Goal: Ask a question: Seek information or help from site administrators or community

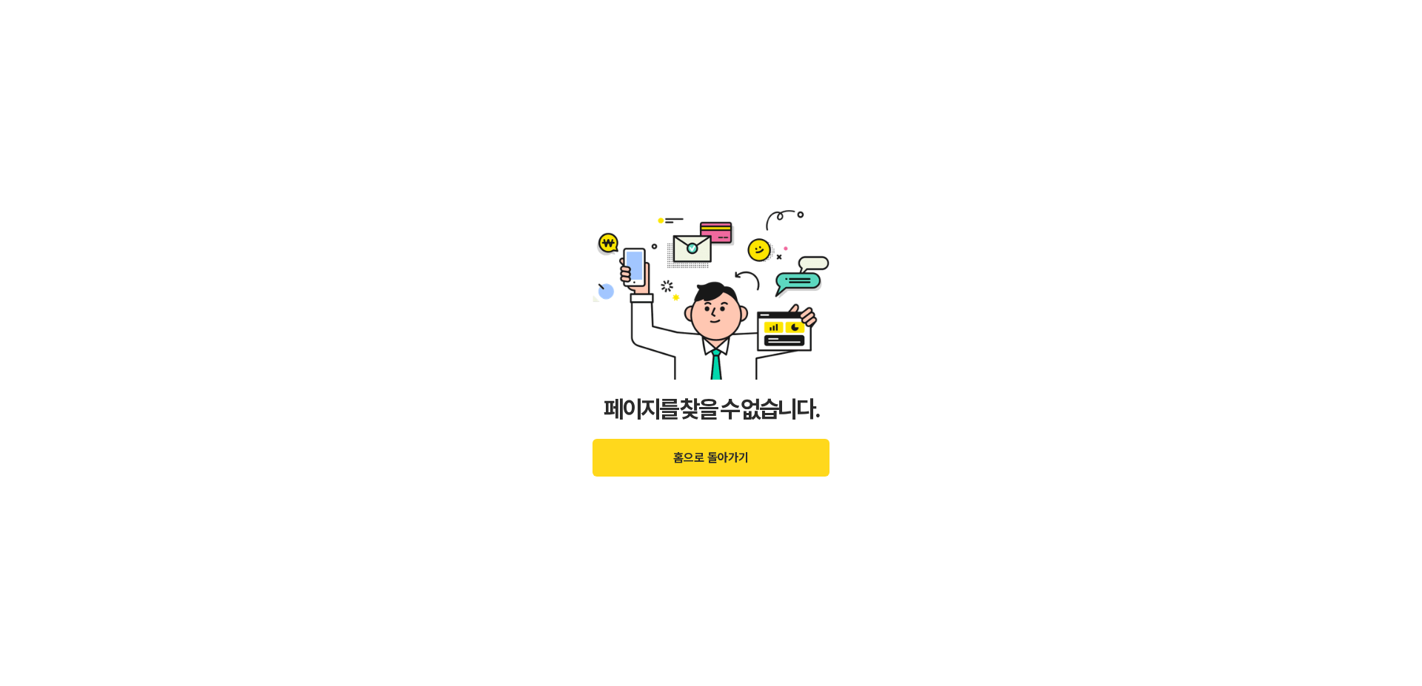
click at [674, 461] on button "홈으로 돌아가기" at bounding box center [710, 458] width 237 height 38
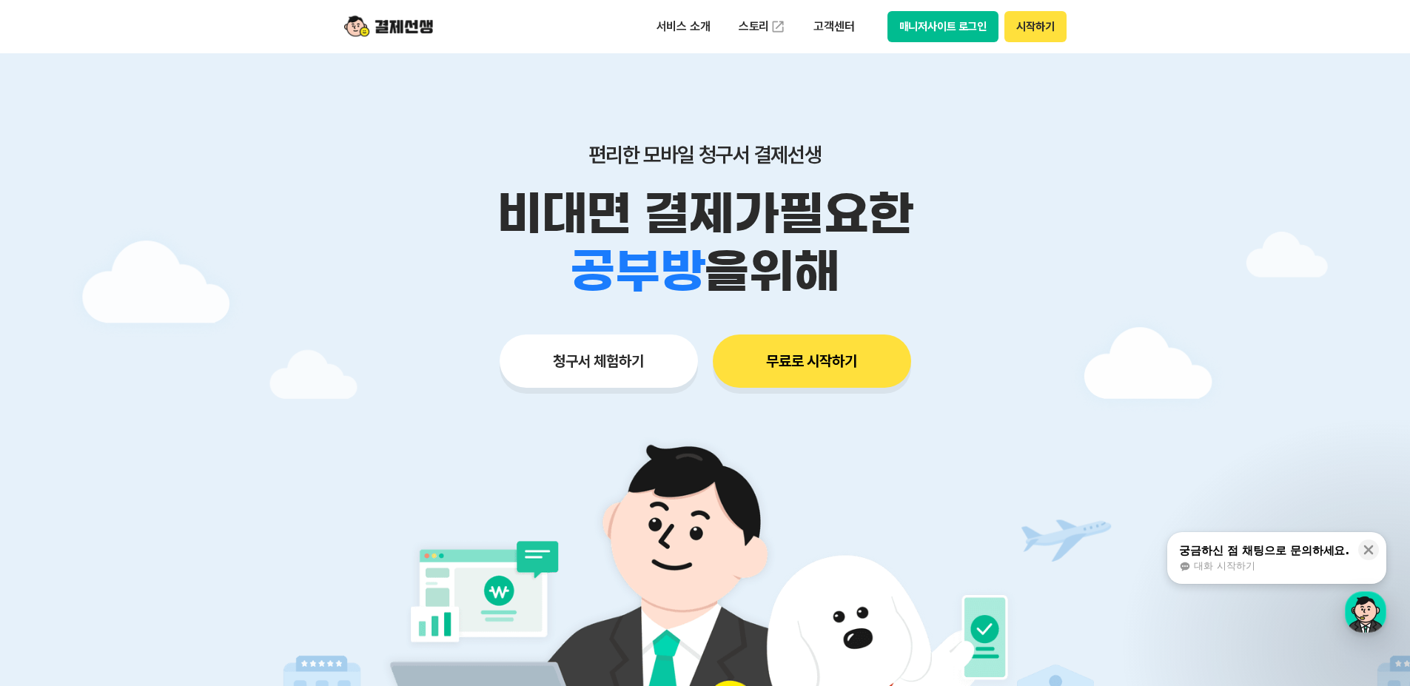
click at [1254, 563] on span "대화 시작하기" at bounding box center [1224, 566] width 61 height 13
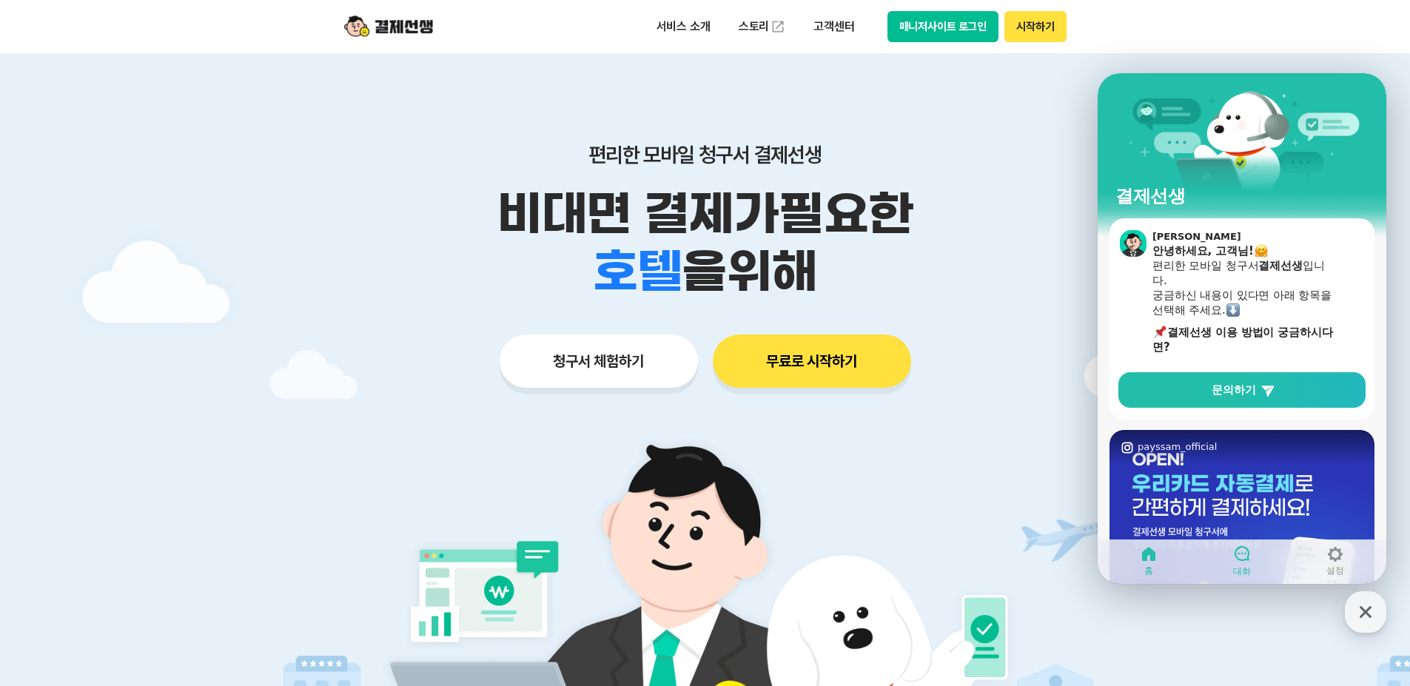
click at [1244, 561] on icon at bounding box center [1242, 554] width 18 height 18
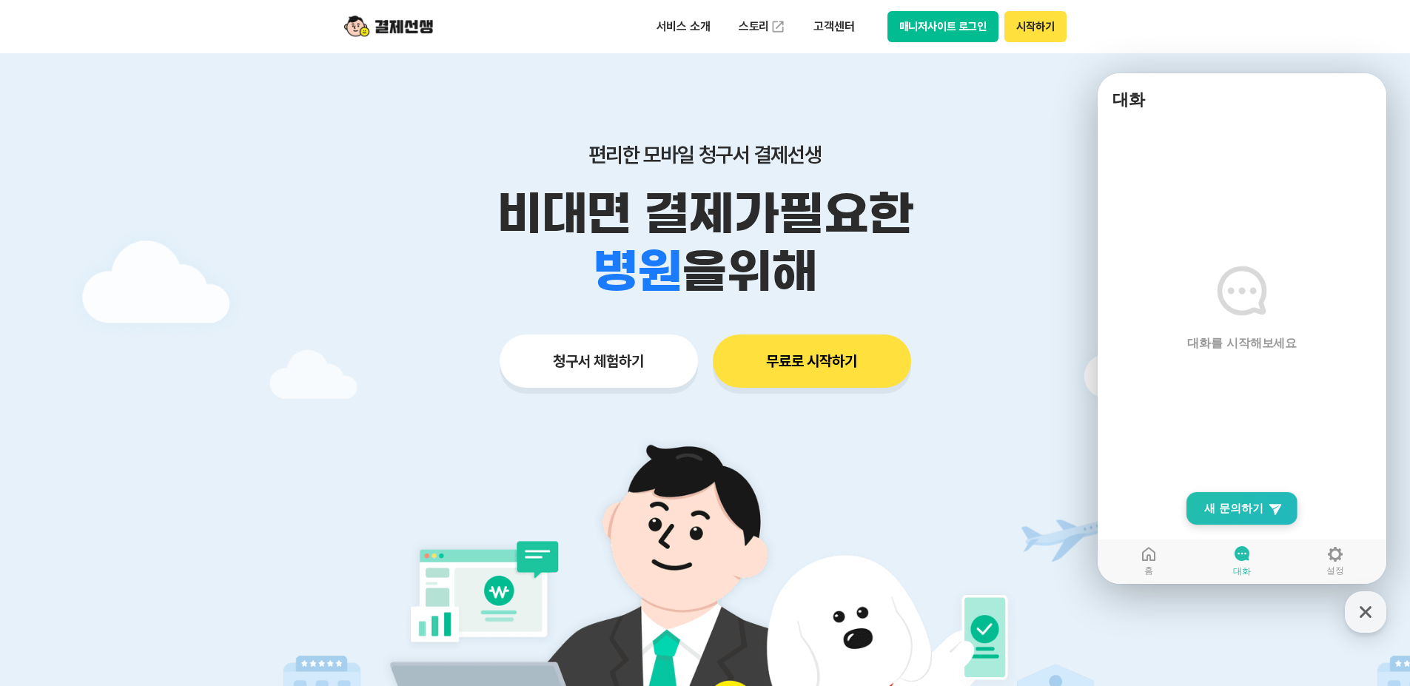
click at [1229, 505] on span "새 문의하기" at bounding box center [1234, 508] width 59 height 15
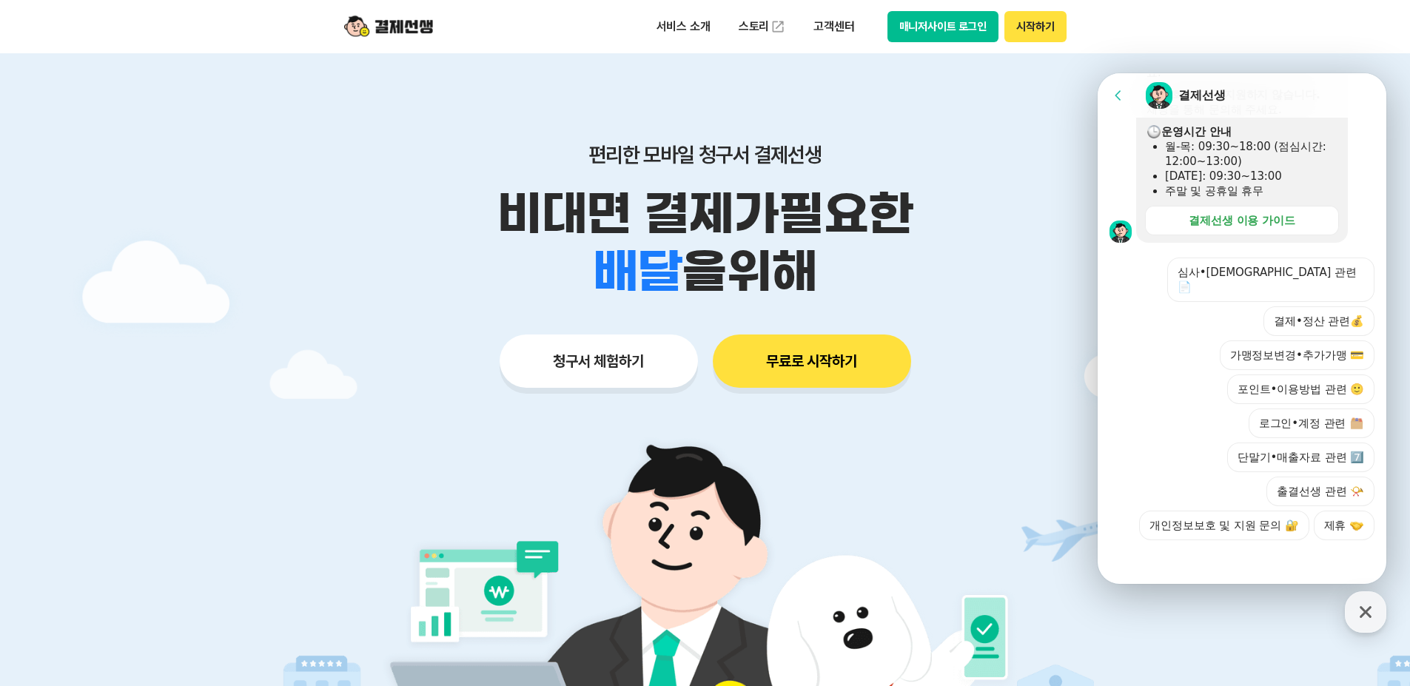
scroll to position [381, 0]
click at [1244, 459] on button "단말기•매출자료 관련 7️⃣" at bounding box center [1301, 456] width 147 height 30
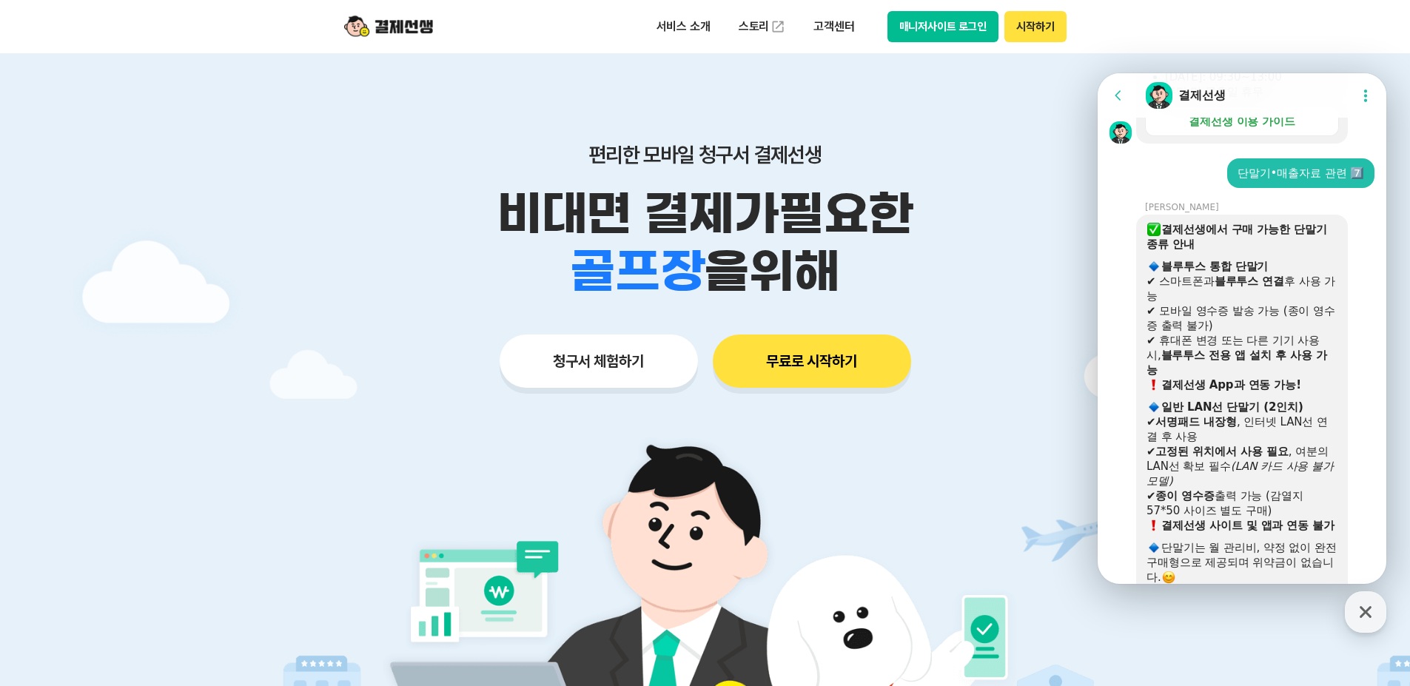
scroll to position [813, 0]
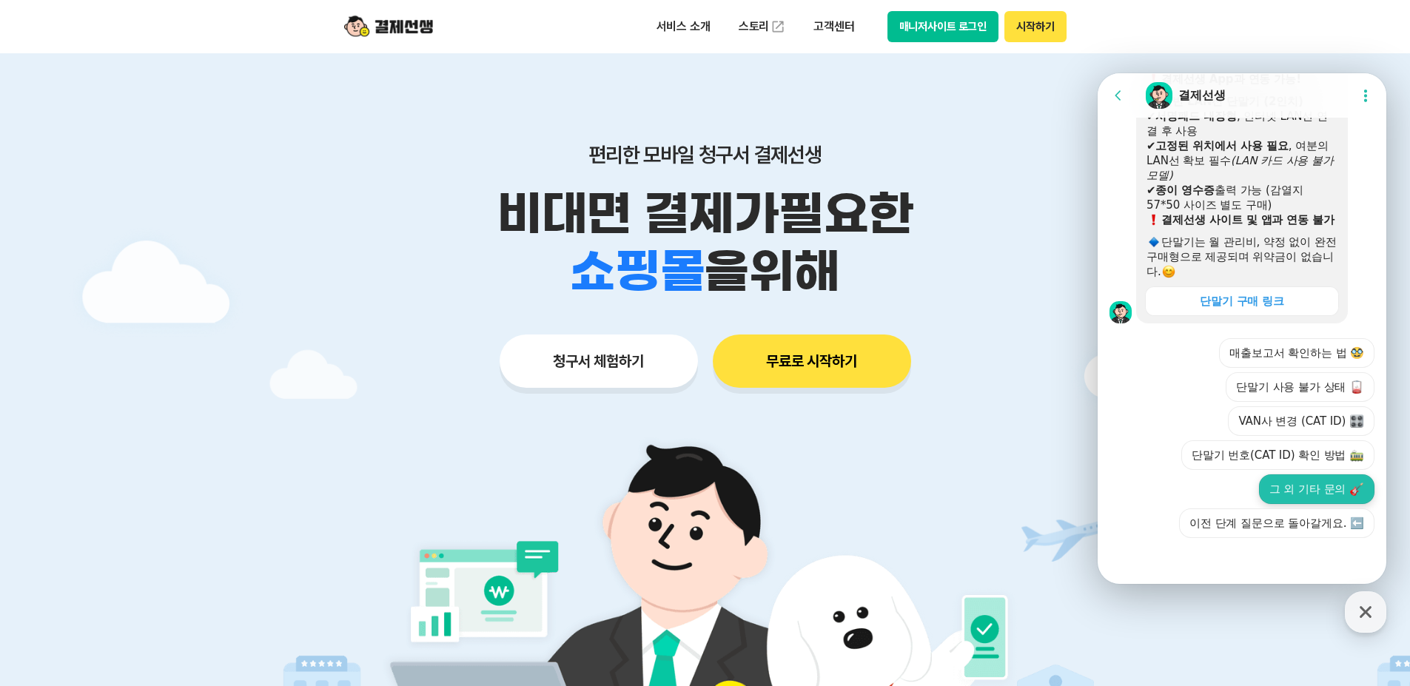
click at [1261, 488] on button "그 외 기타 문의" at bounding box center [1316, 490] width 115 height 30
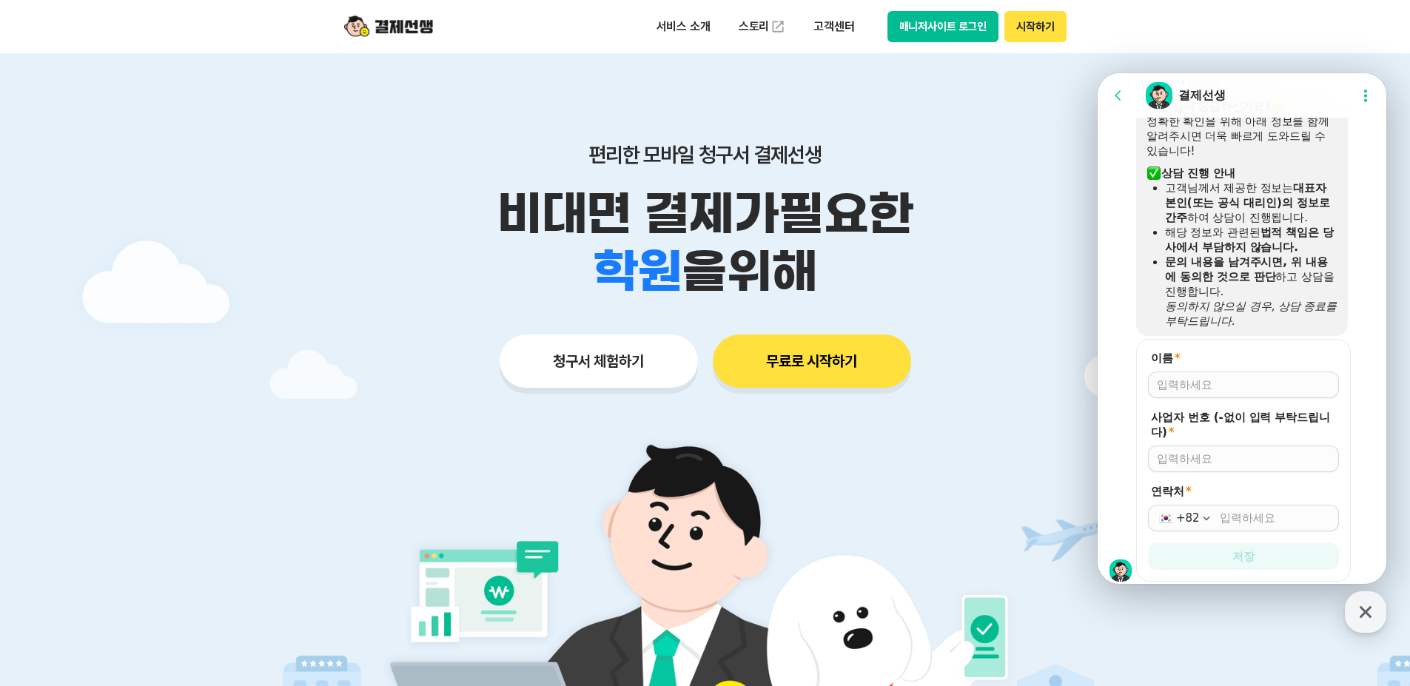
scroll to position [1174, 0]
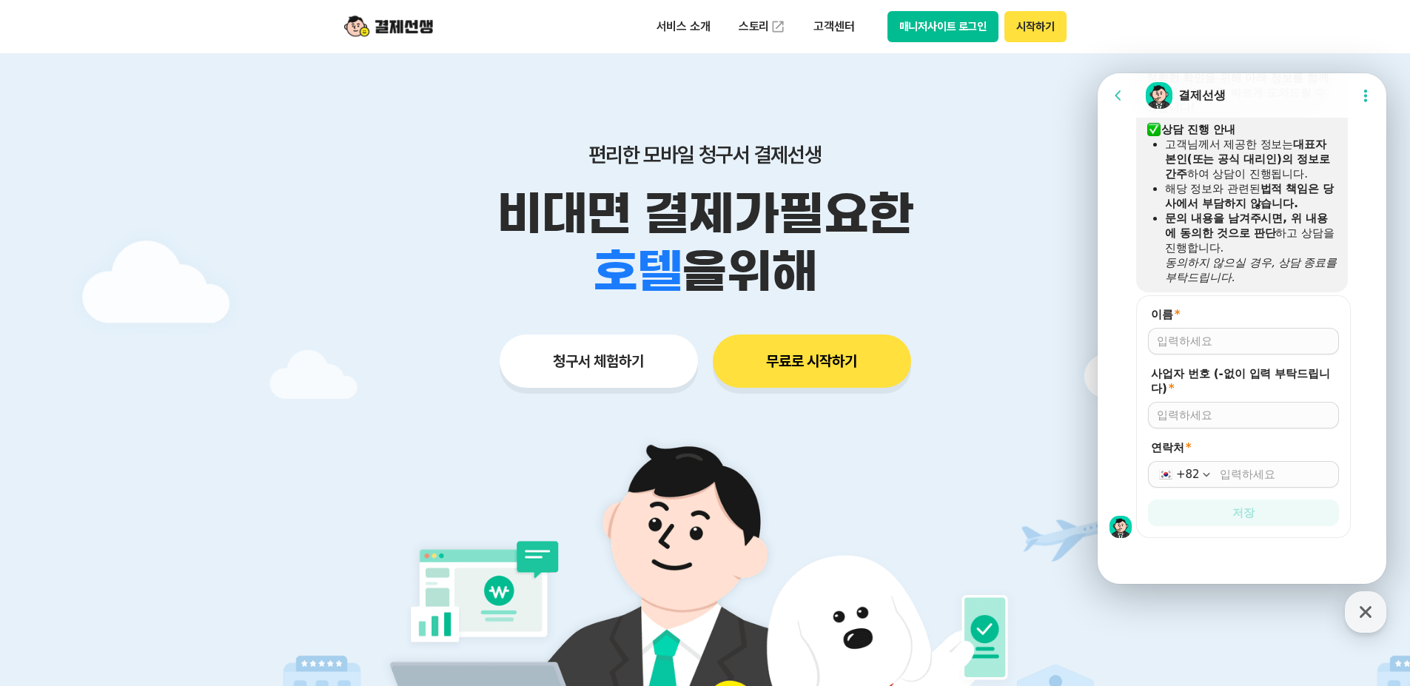
click at [1210, 340] on input "이름 *" at bounding box center [1243, 341] width 173 height 15
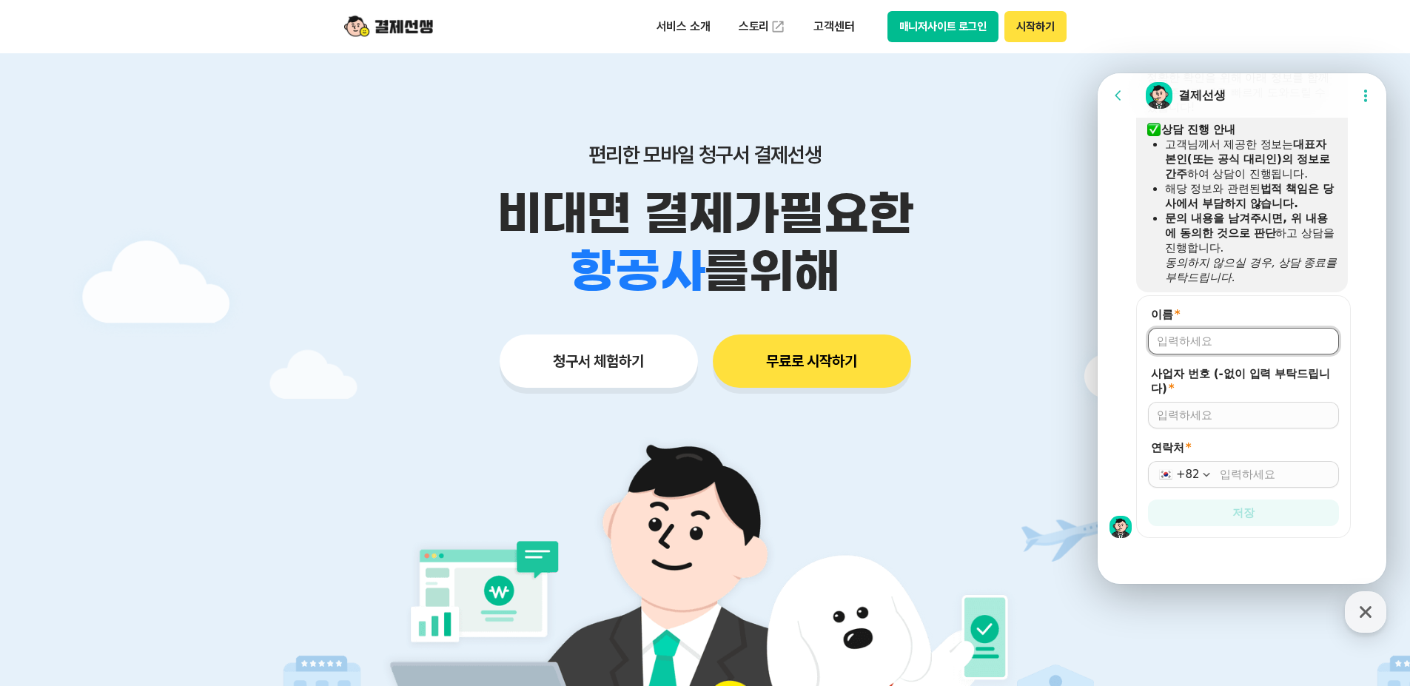
click at [1225, 340] on input "이름 *" at bounding box center [1243, 341] width 173 height 15
type input "r"
type input "[PERSON_NAME]"
click at [1184, 408] on input "사업자 번호 (-없이 입력 부탁드립니다) *" at bounding box center [1243, 415] width 173 height 15
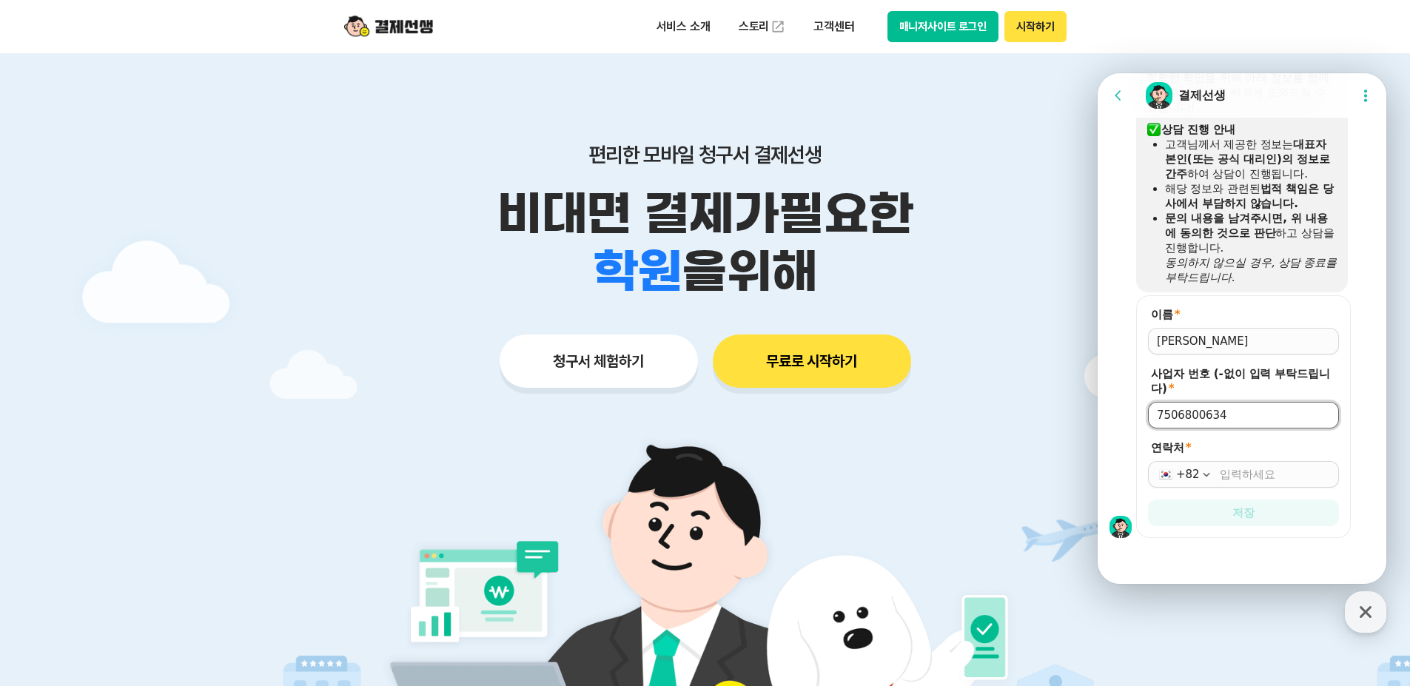
type input "7506800634"
click at [1229, 481] on input "연락처 *" at bounding box center [1275, 474] width 110 height 15
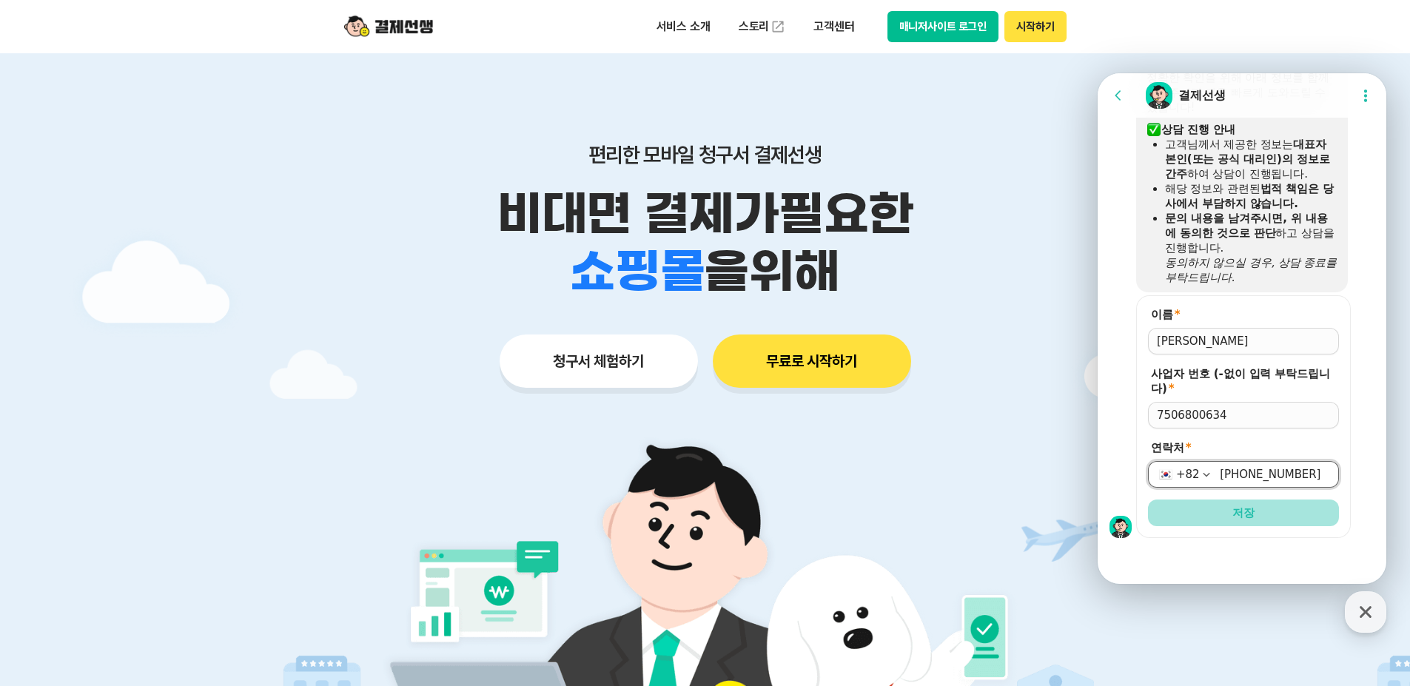
type input "[PHONE_NUMBER]"
click at [1222, 517] on button "저장" at bounding box center [1243, 513] width 191 height 27
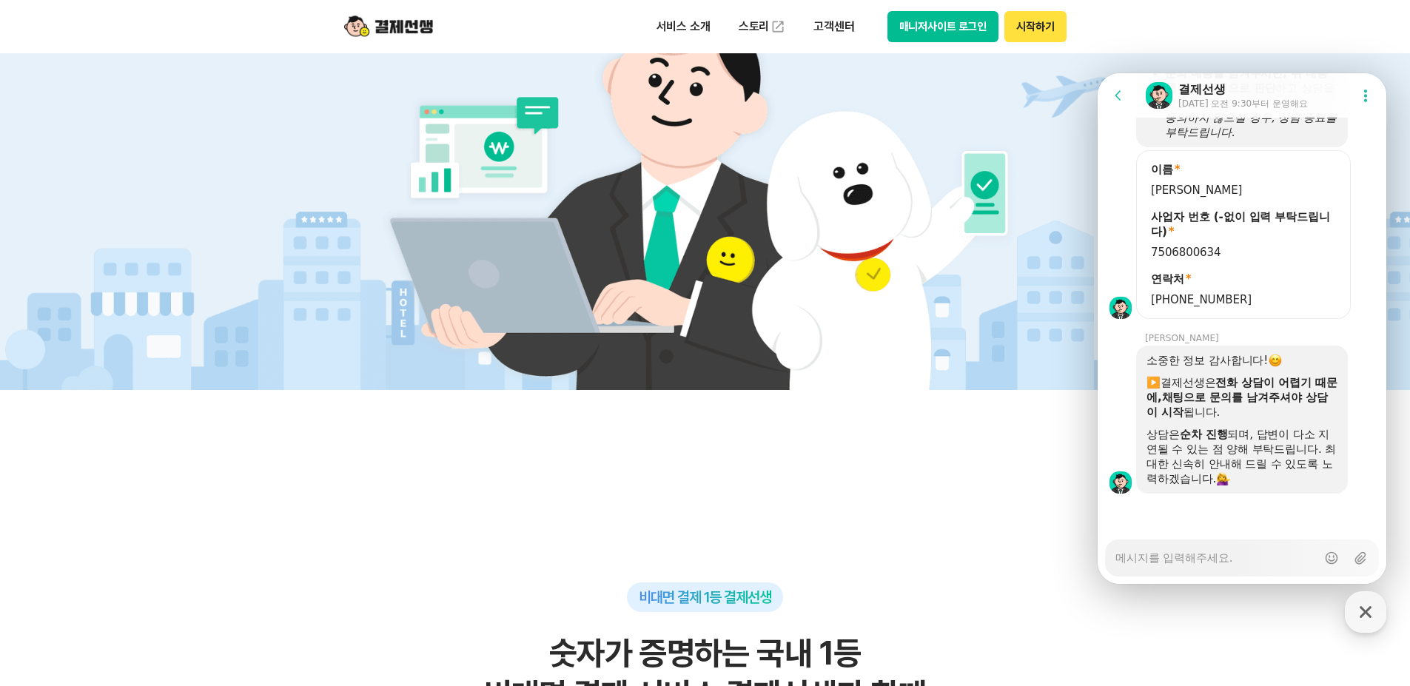
scroll to position [1319, 0]
click at [1182, 564] on textarea "Messenger Input Textarea" at bounding box center [1216, 552] width 201 height 25
type textarea "x"
type textarea "dk"
type textarea "x"
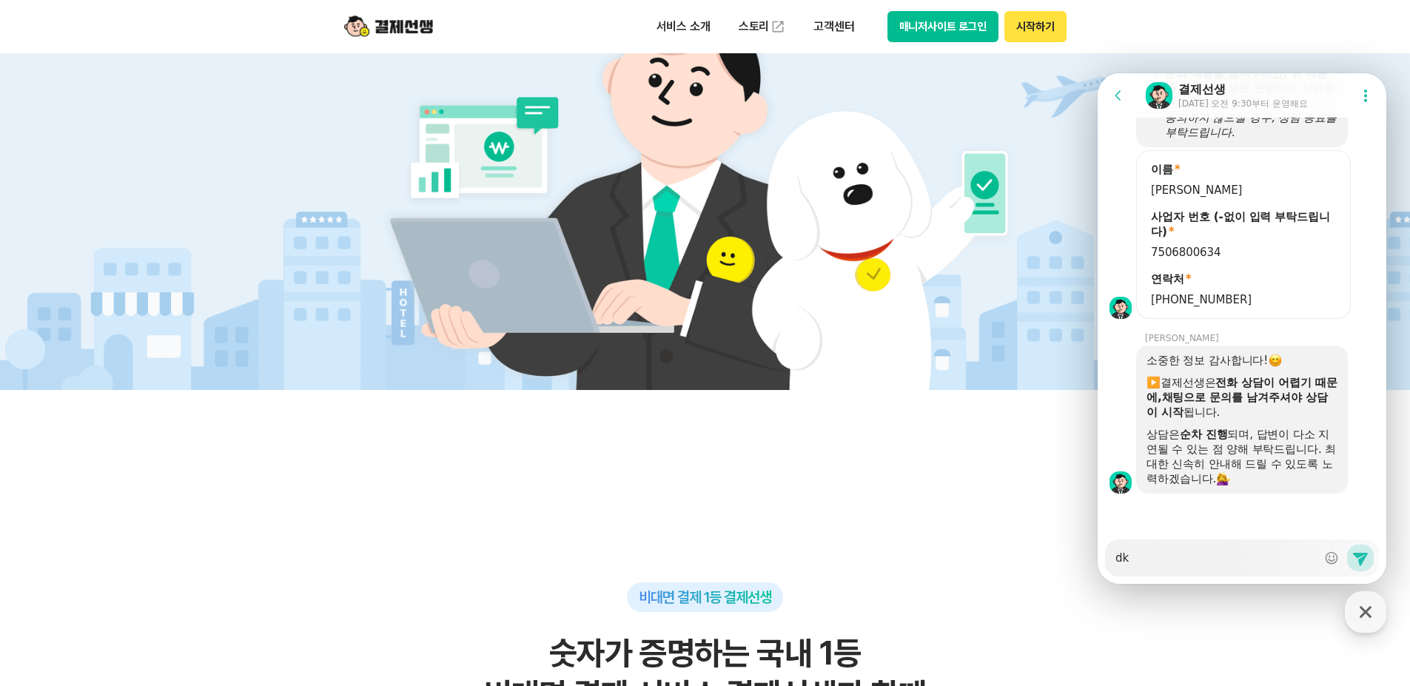
type textarea "d"
type textarea "x"
type textarea "아"
type textarea "x"
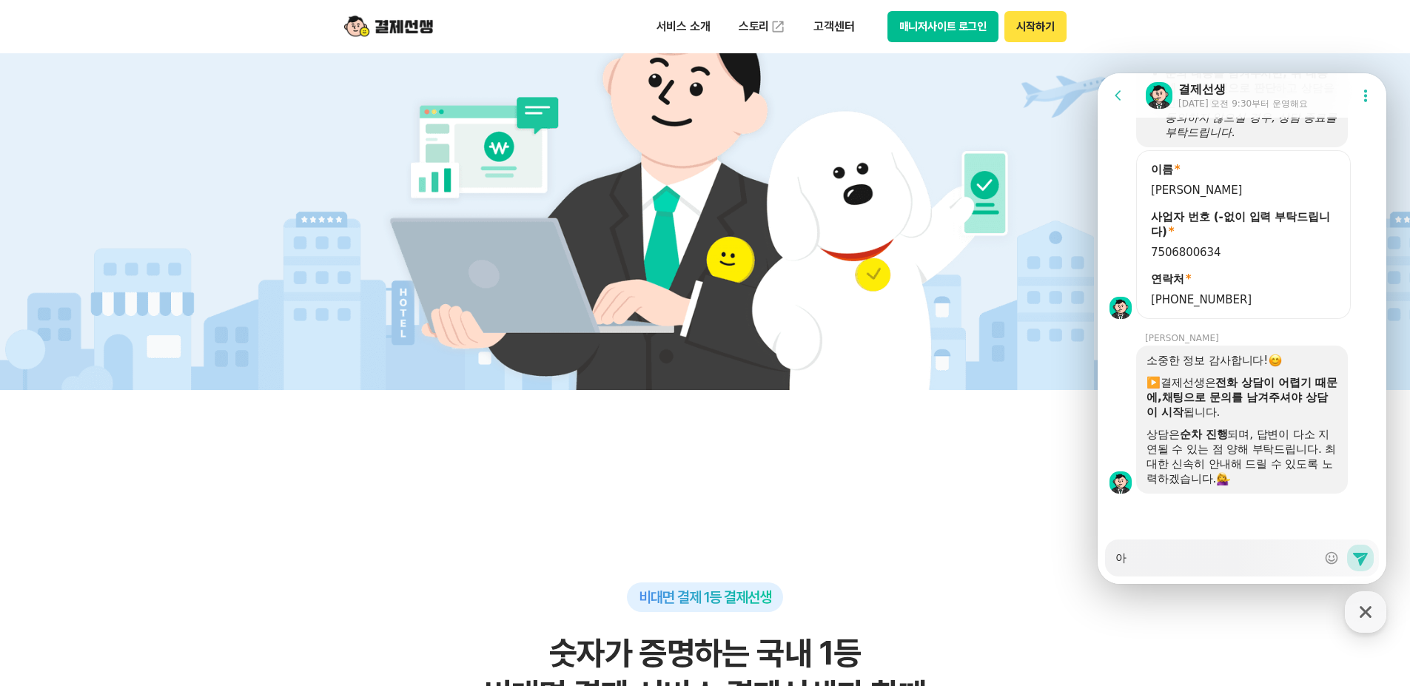
type textarea "안"
type textarea "x"
type textarea "안ㄴ"
type textarea "x"
type textarea "안녀"
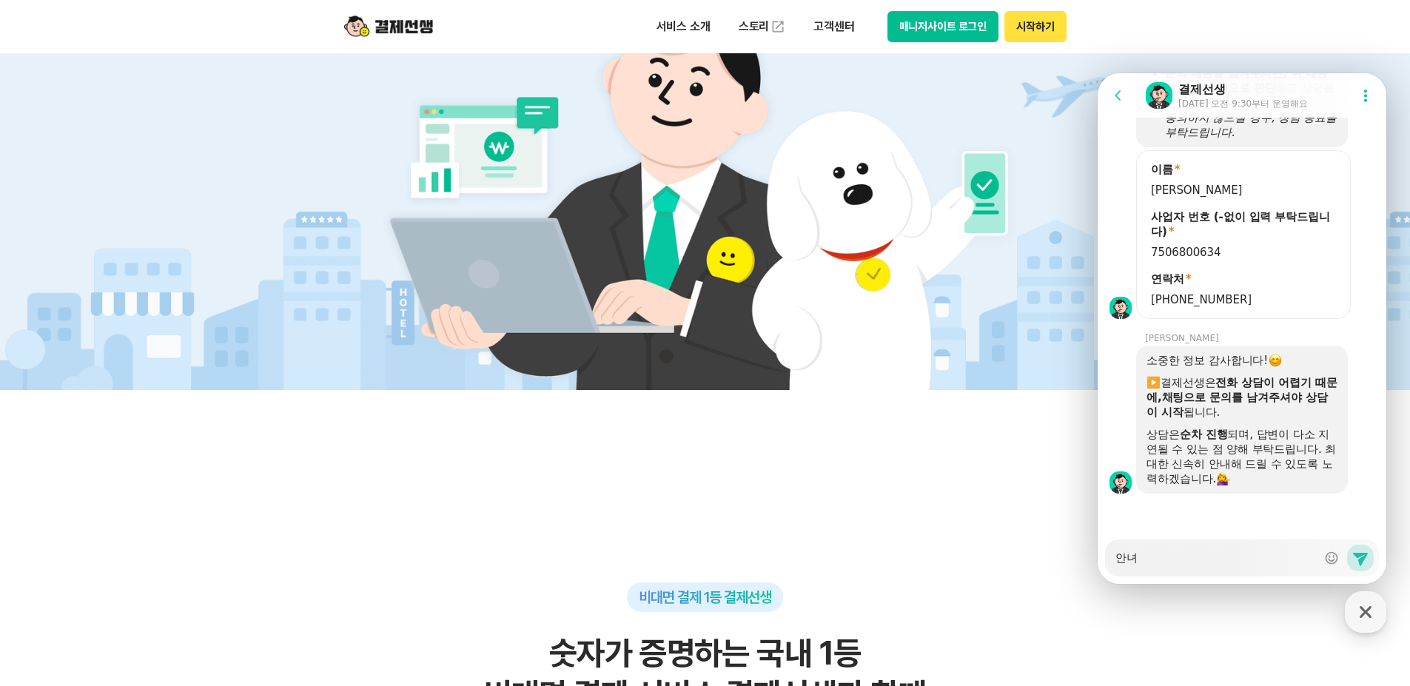
type textarea "x"
type textarea "안녕"
type textarea "x"
type textarea "안녕ㅎ"
type textarea "x"
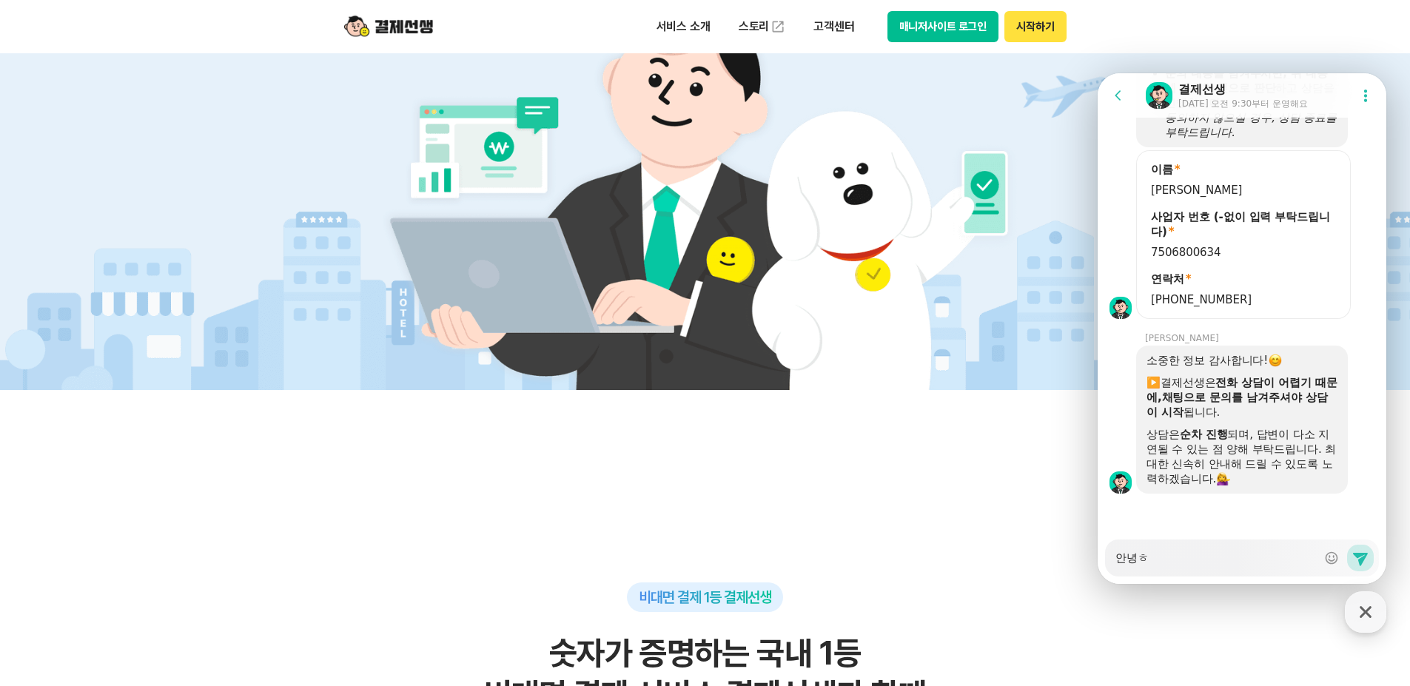
type textarea "안녕하"
type textarea "x"
type textarea "안녕핫"
type textarea "x"
type textarea "안녕하세"
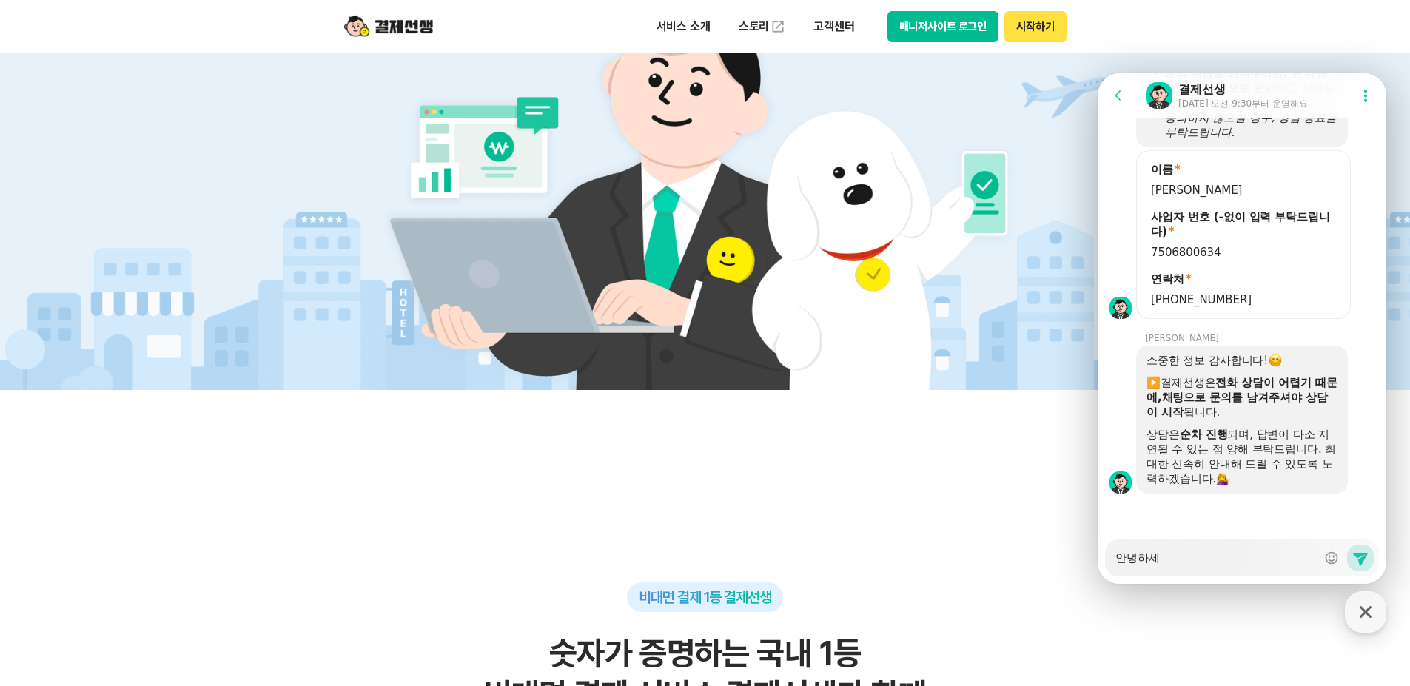
type textarea "x"
type textarea "안녕하셍"
type textarea "x"
type textarea "안녕하세요"
type textarea "x"
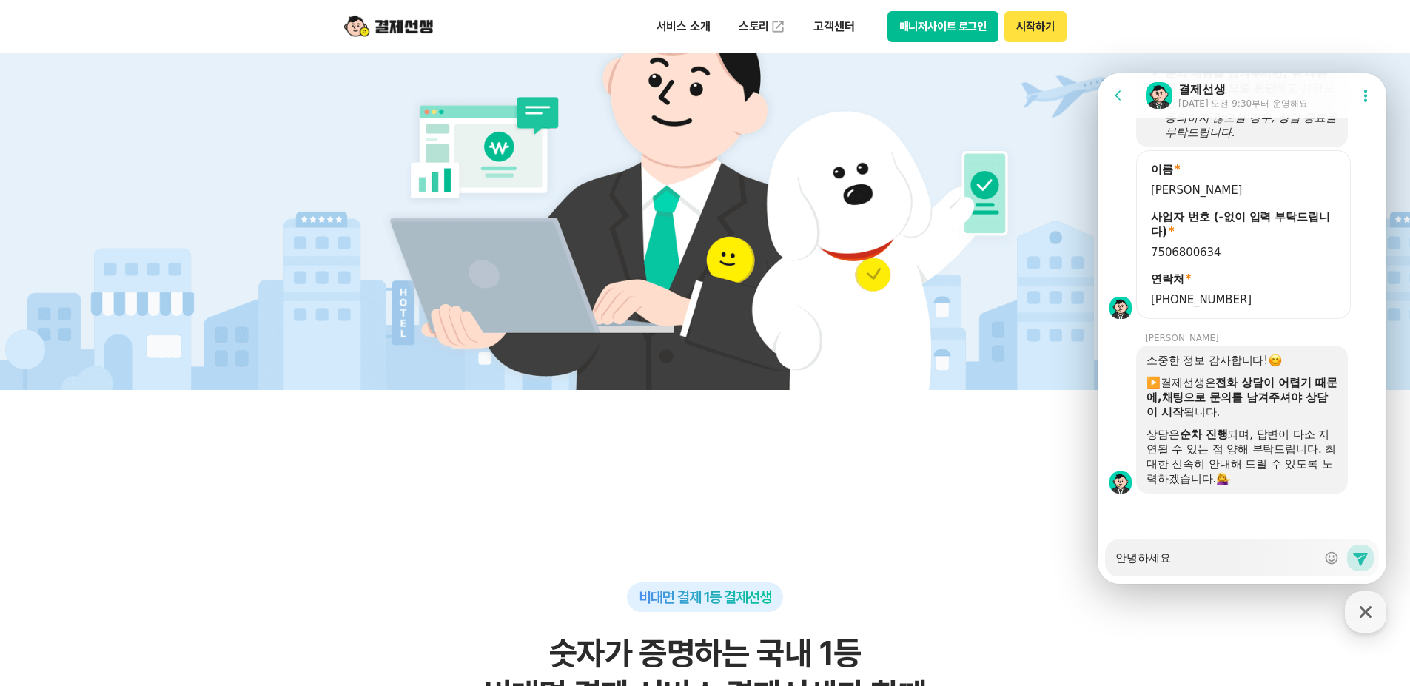
type textarea "안녕하세요?"
type textarea "x"
type textarea "안녕하세요?"
type textarea "x"
type textarea "안녕하세요? ㄱ"
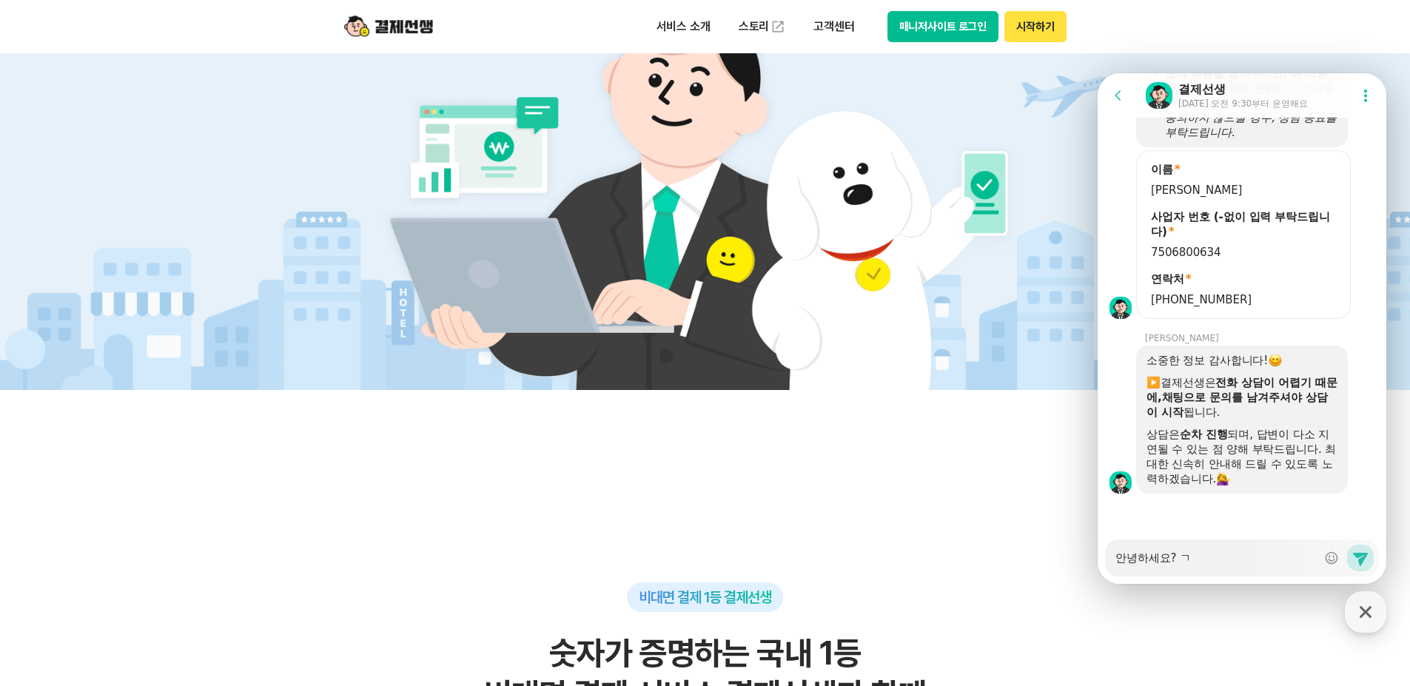
type textarea "x"
type textarea "안녕하세요? 감"
type textarea "x"
type textarea "안녕하세요? 가매"
type textarea "x"
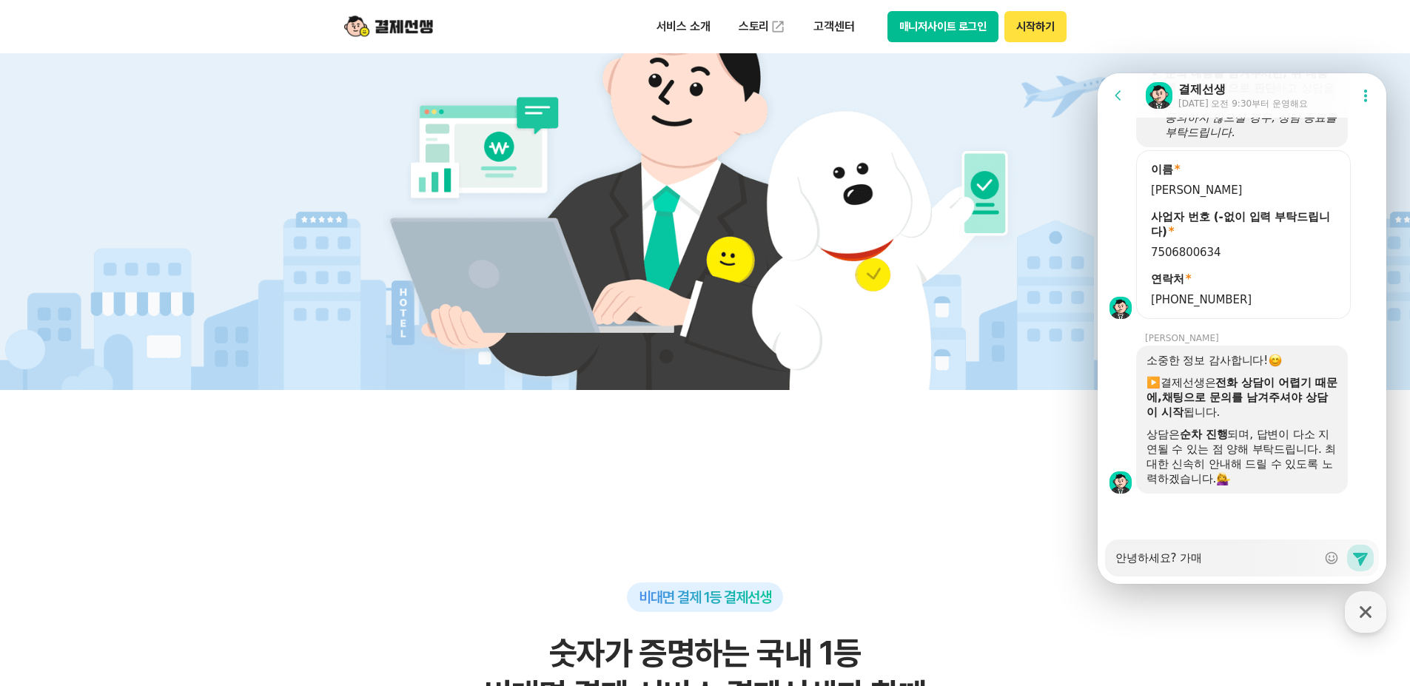
type textarea "안녕하세요? 가맹"
type textarea "x"
type textarea "안녕하세요? 가맹ㅈ"
type textarea "x"
type textarea "안녕하세요? 가맹저"
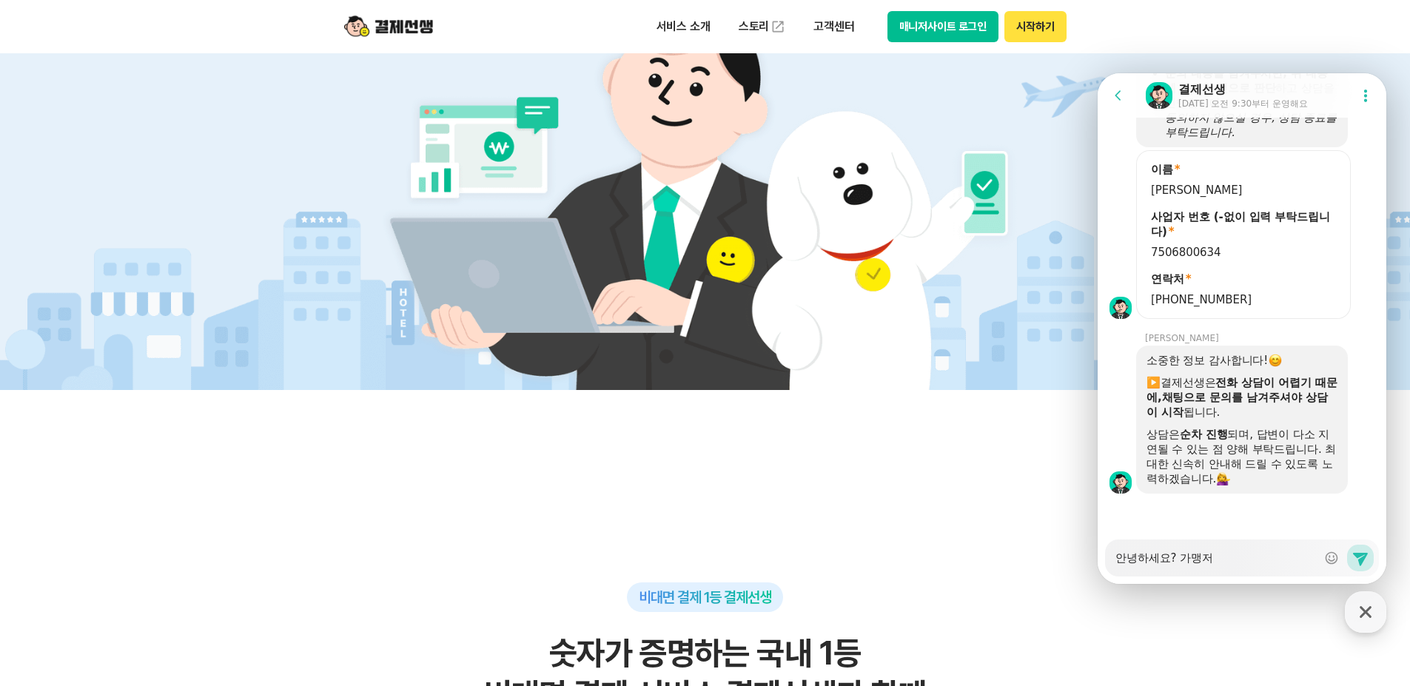
type textarea "x"
type textarea "안녕하세요? 가맹점"
type textarea "x"
type textarea "안녕하세요? 가맹점ㅇ"
type textarea "x"
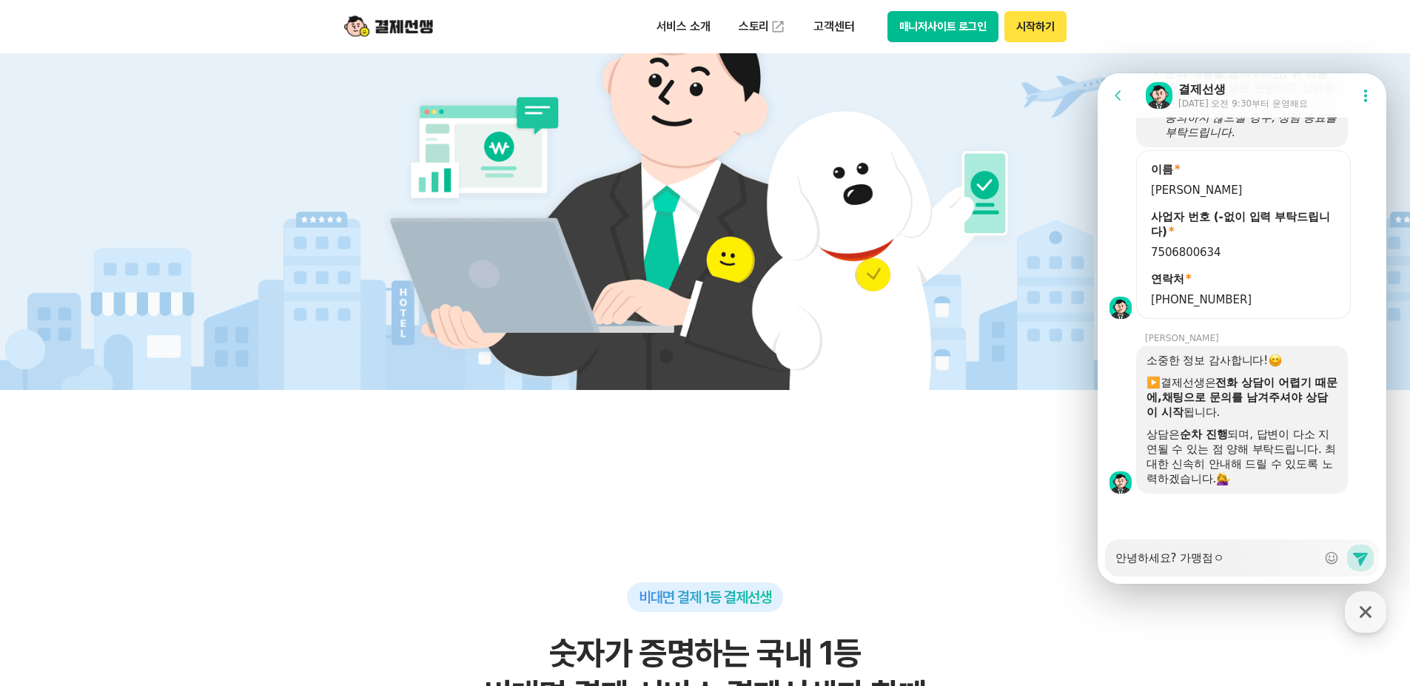
type textarea "안녕하세요? 가맹점으"
type textarea "x"
type textarea "안녕하세요? 가맹점을"
type textarea "x"
type textarea "안녕하세요? 가맹점으로"
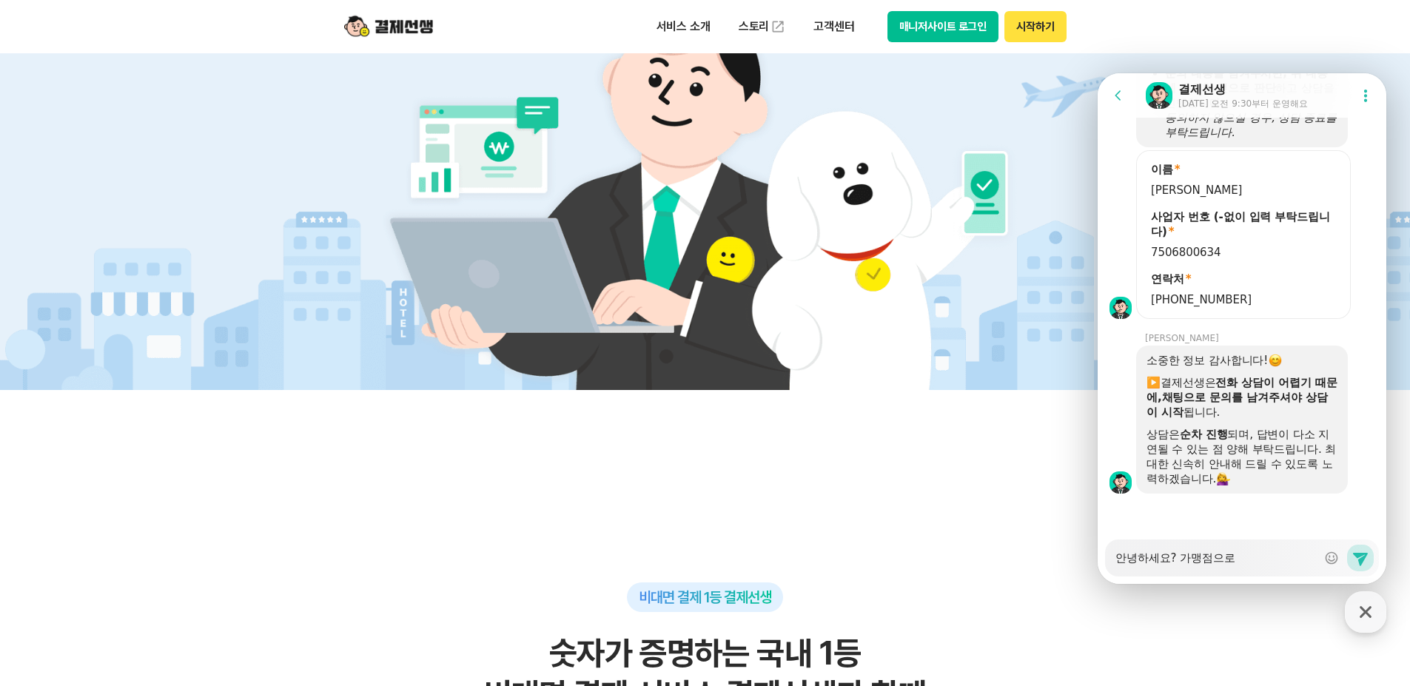
type textarea "x"
type textarea "안녕하세요? 가맹점으로"
type textarea "x"
type textarea "안녕하세요? 가맹점으로 ㄱ"
type textarea "x"
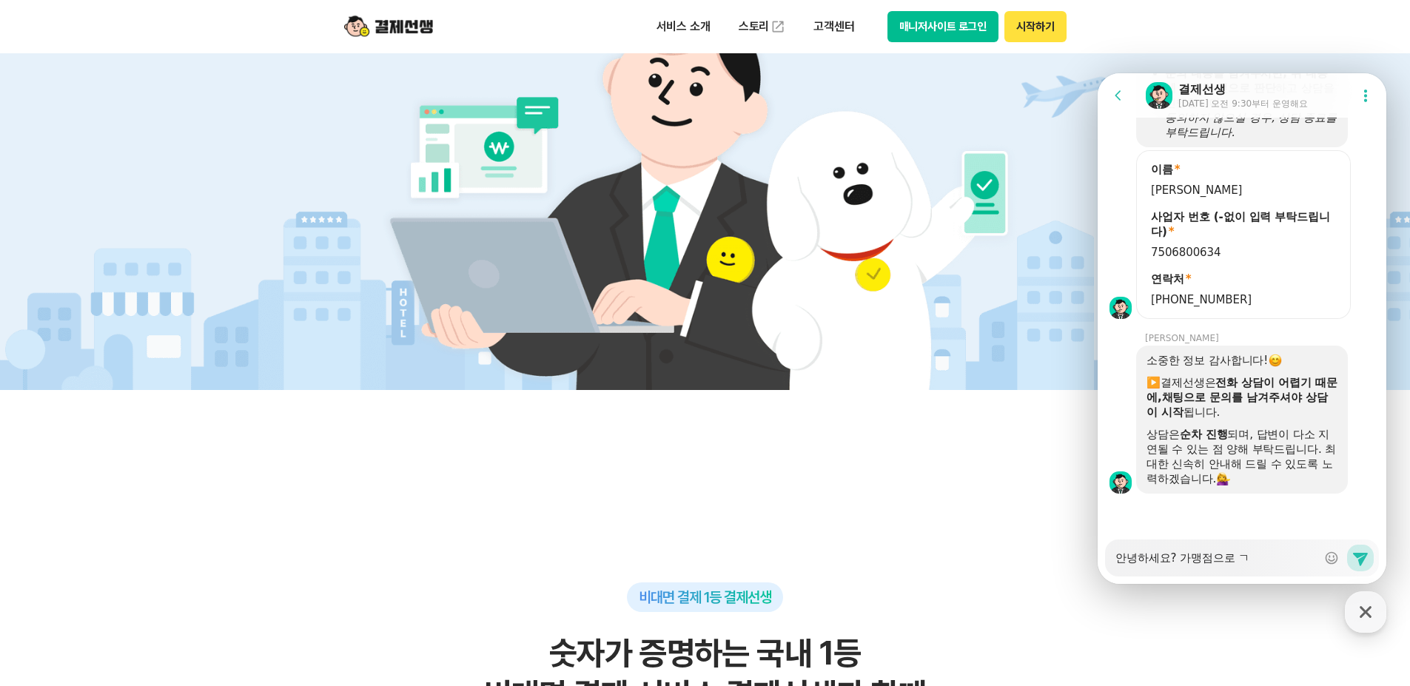
type textarea "안녕하세요? 가맹점으로 겨"
type textarea "x"
type textarea "안녕하세요? 가맹점으로 결"
type textarea "x"
type textarea "안녕하세요? 가맹점으로 결ㅈ"
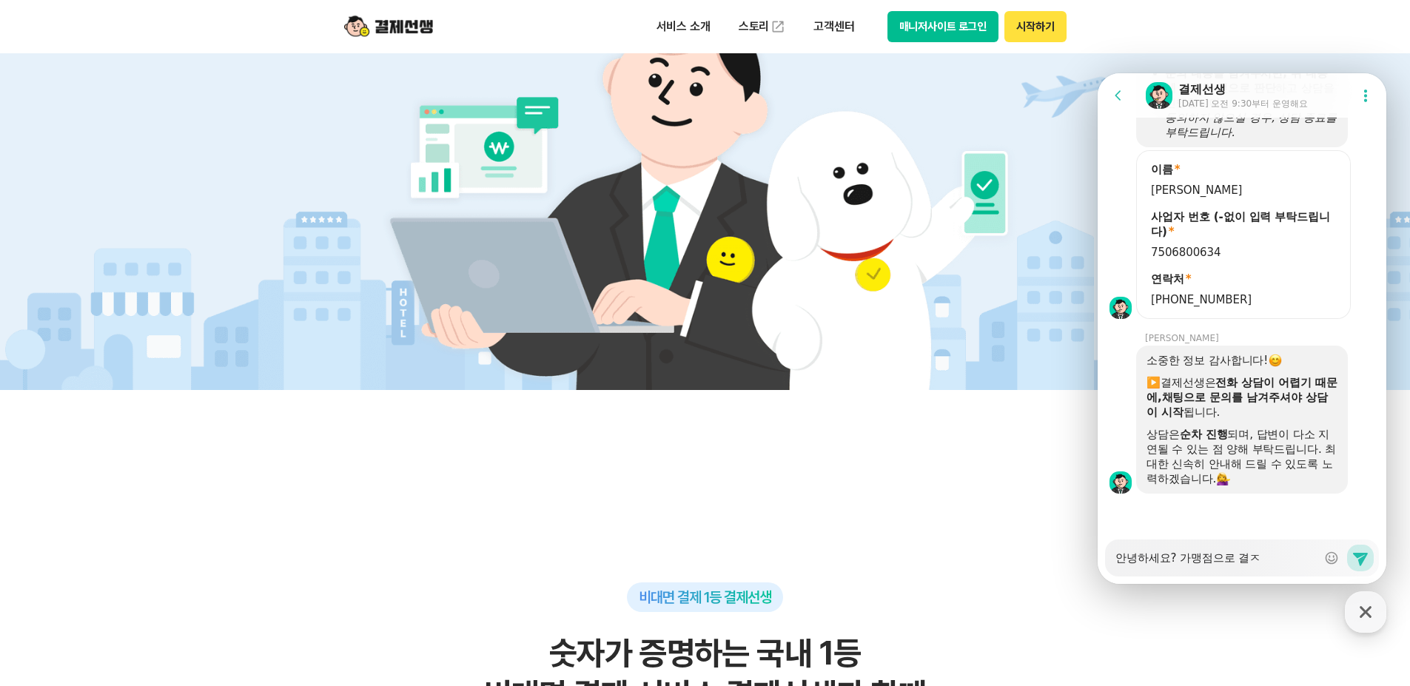
type textarea "x"
type textarea "안녕하세요? 가맹점으로 결제"
type textarea "x"
type textarea "안녕하세요? 가맹점으로 결젯"
type textarea "x"
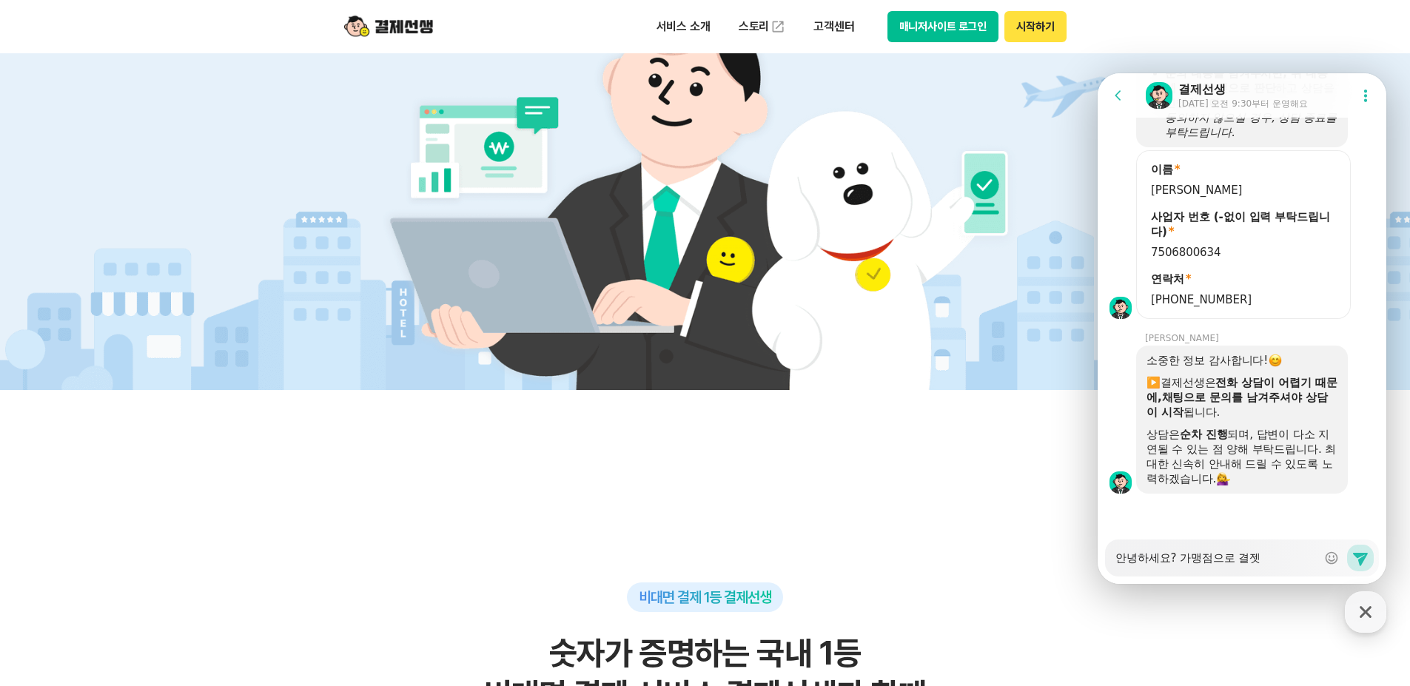
type textarea "안녕하세요? 가맹점으로 결제서"
type textarea "x"
type textarea "안녕하세요? 가맹점으로 결제선"
type textarea "x"
type textarea "안녕하세요? 가맹점으로 결제선ㅅ"
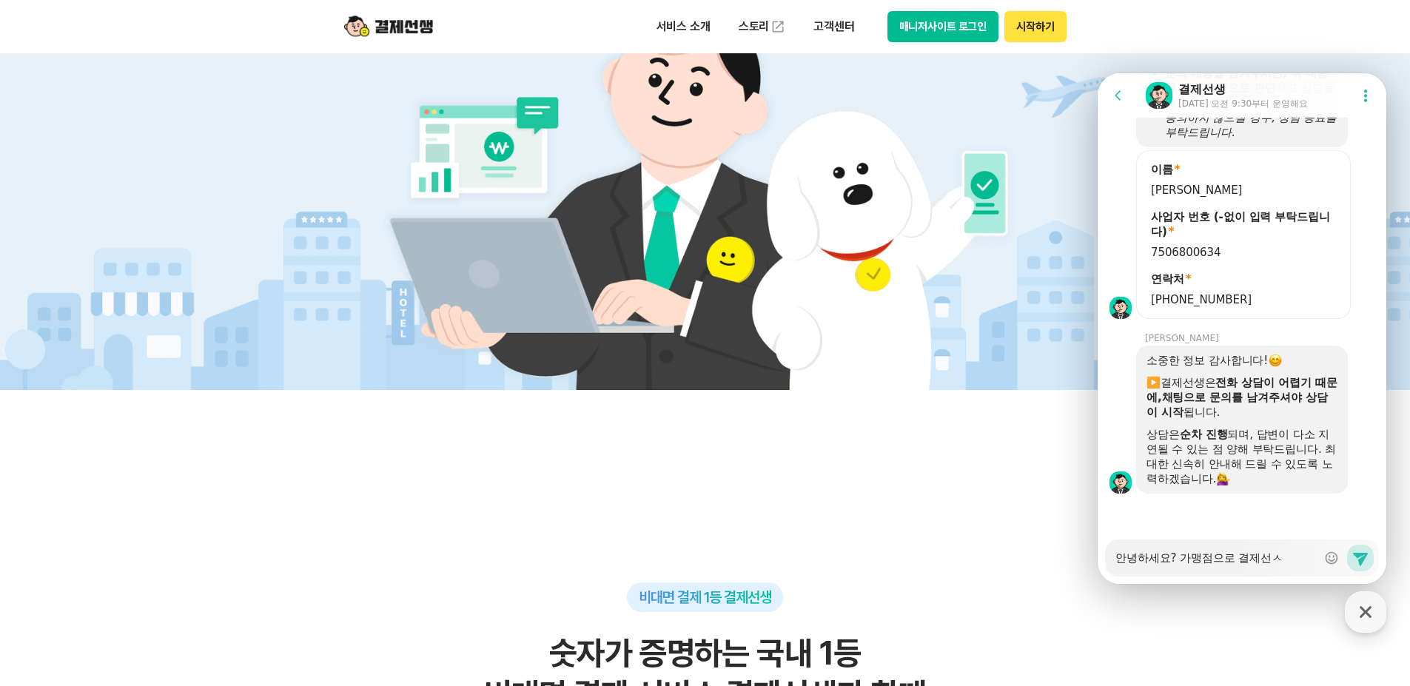
type textarea "x"
type textarea "안녕하세요? 가맹점으로 결제선새"
type textarea "x"
type textarea "안녕하세요? 가맹점으로 결제선생"
type textarea "x"
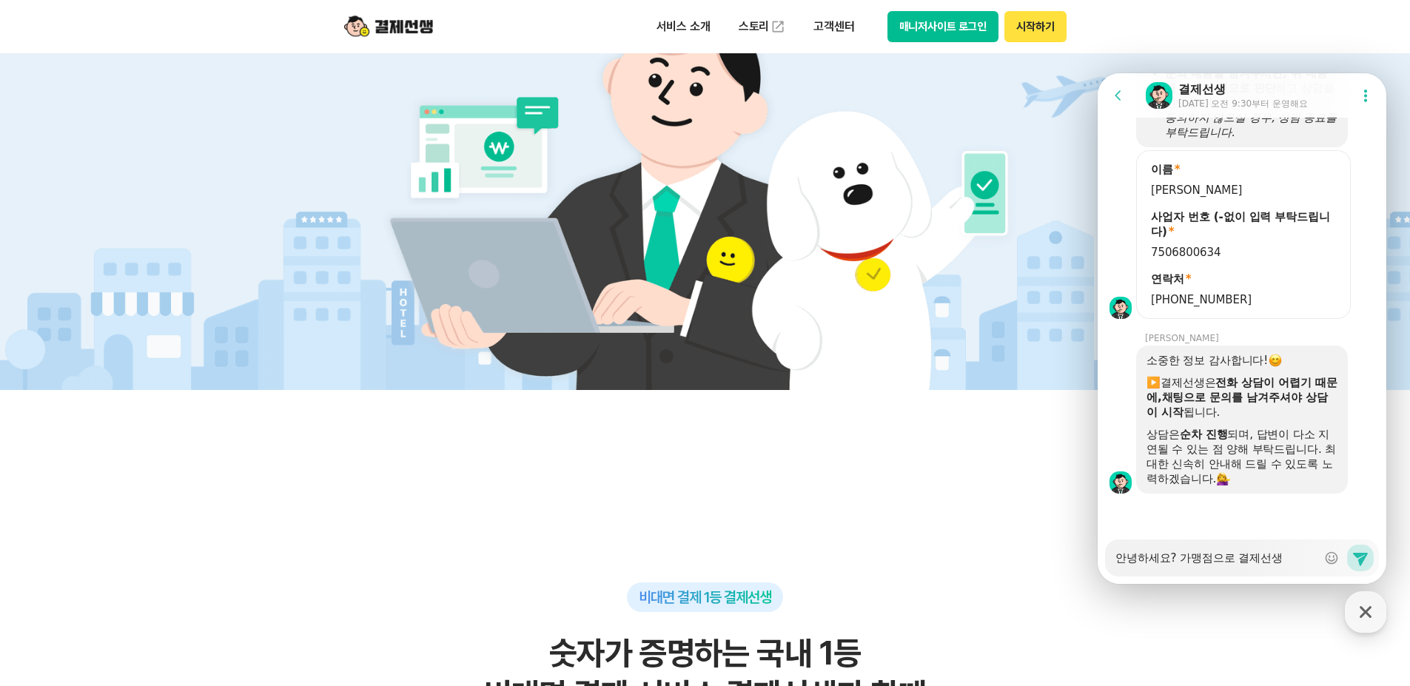
type textarea "안녕하세요? 가맹점으로 결제선생ㅇ"
type textarea "x"
type textarea "안녕하세요? 가맹점으로 결제선생으"
type textarea "x"
type textarea "안녕하세요? 가맹점으로 결제선생을"
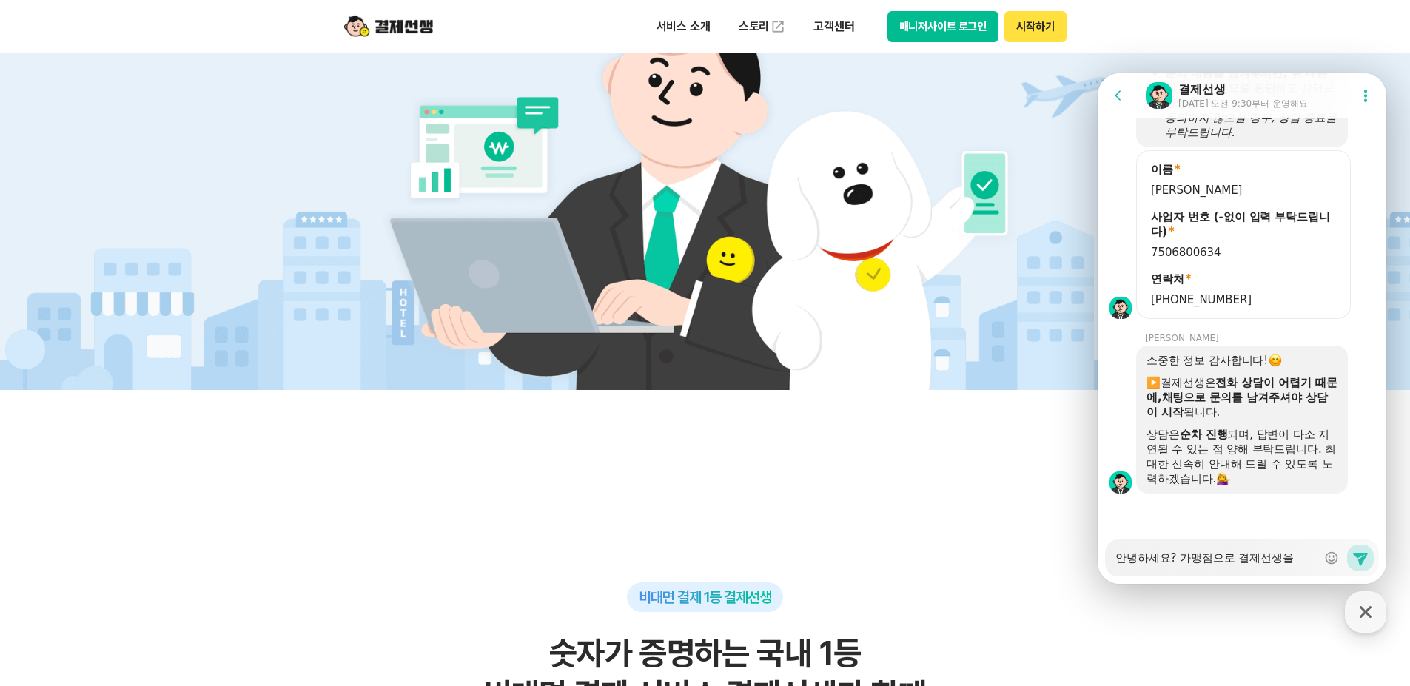
type textarea "x"
type textarea "안녕하세요? 가맹점으로 결제선생을"
type textarea "x"
type textarea "안녕하세요? 가맹점으로 결제선생을 ㅅ"
type textarea "x"
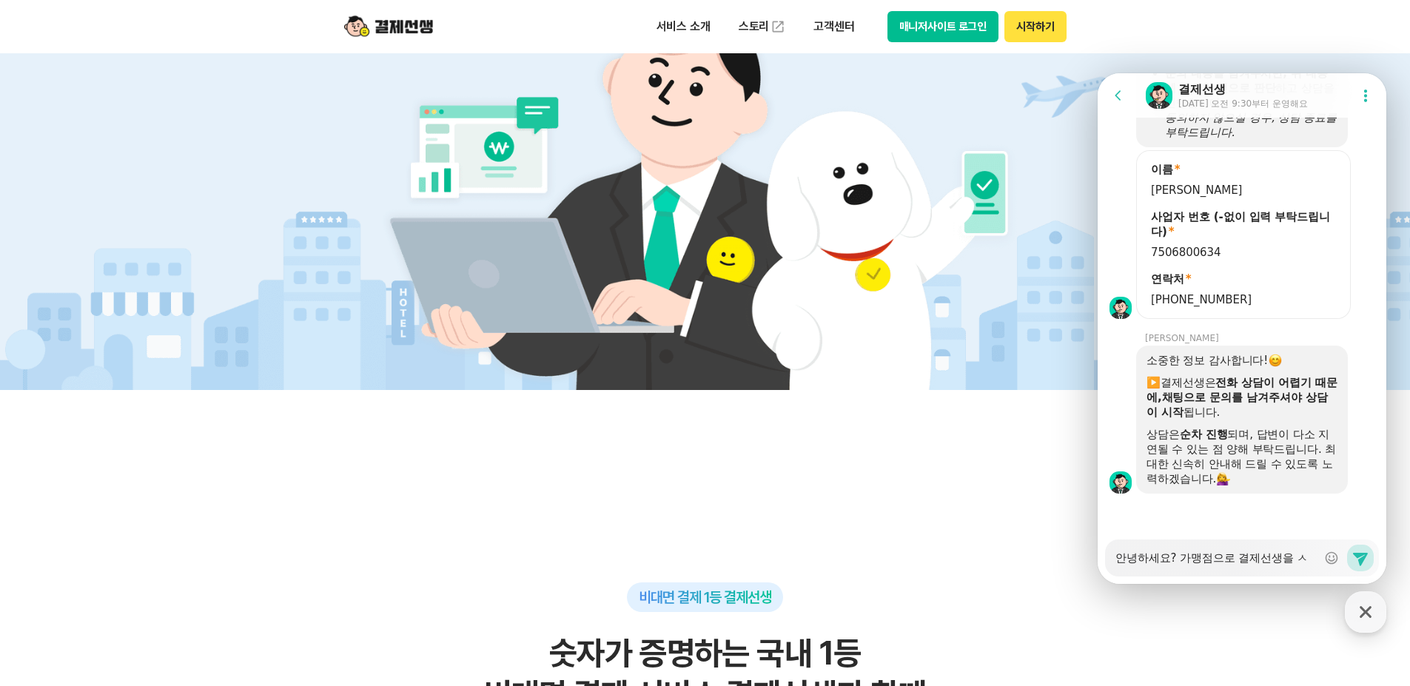
type textarea "안녕하세요? 가맹점으로 결제선생을 사"
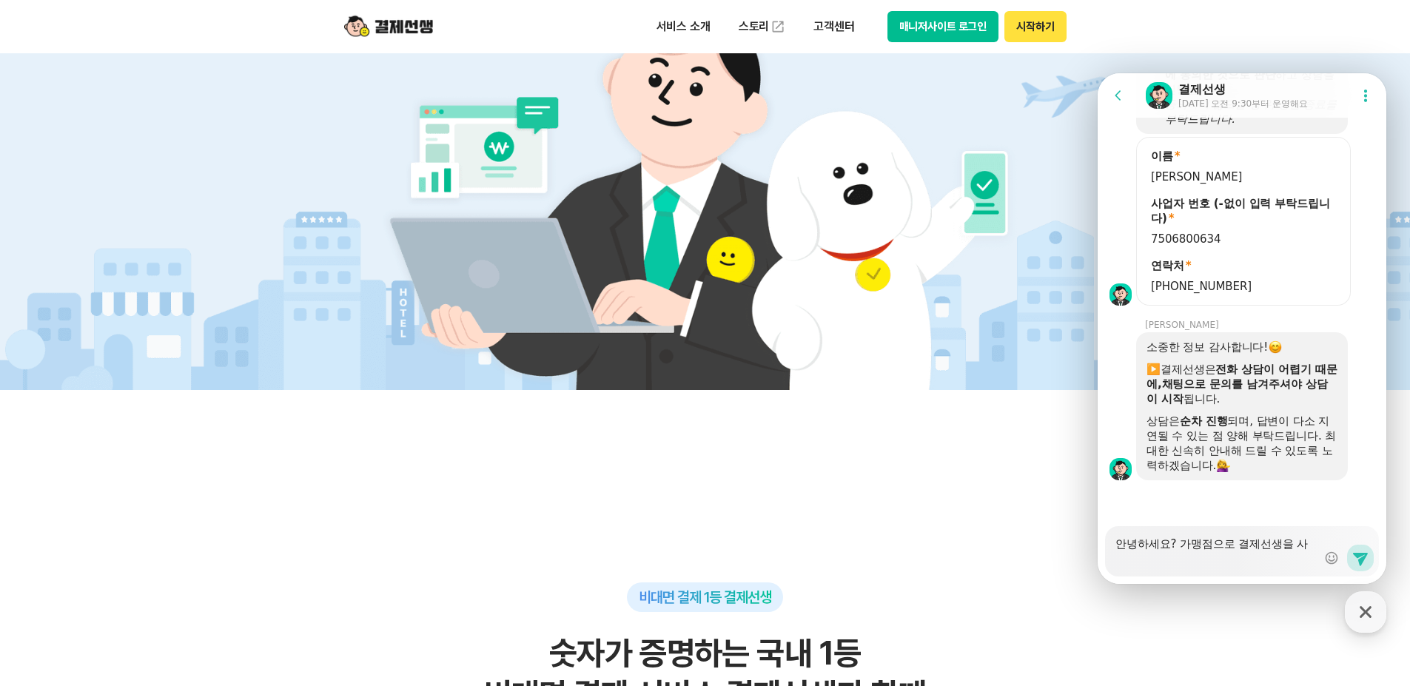
type textarea "x"
type textarea "안녕하세요? 가맹점으로 결제선생을 상"
type textarea "x"
type textarea "안녕하세요? 가맹점으로 결제선생을 사요"
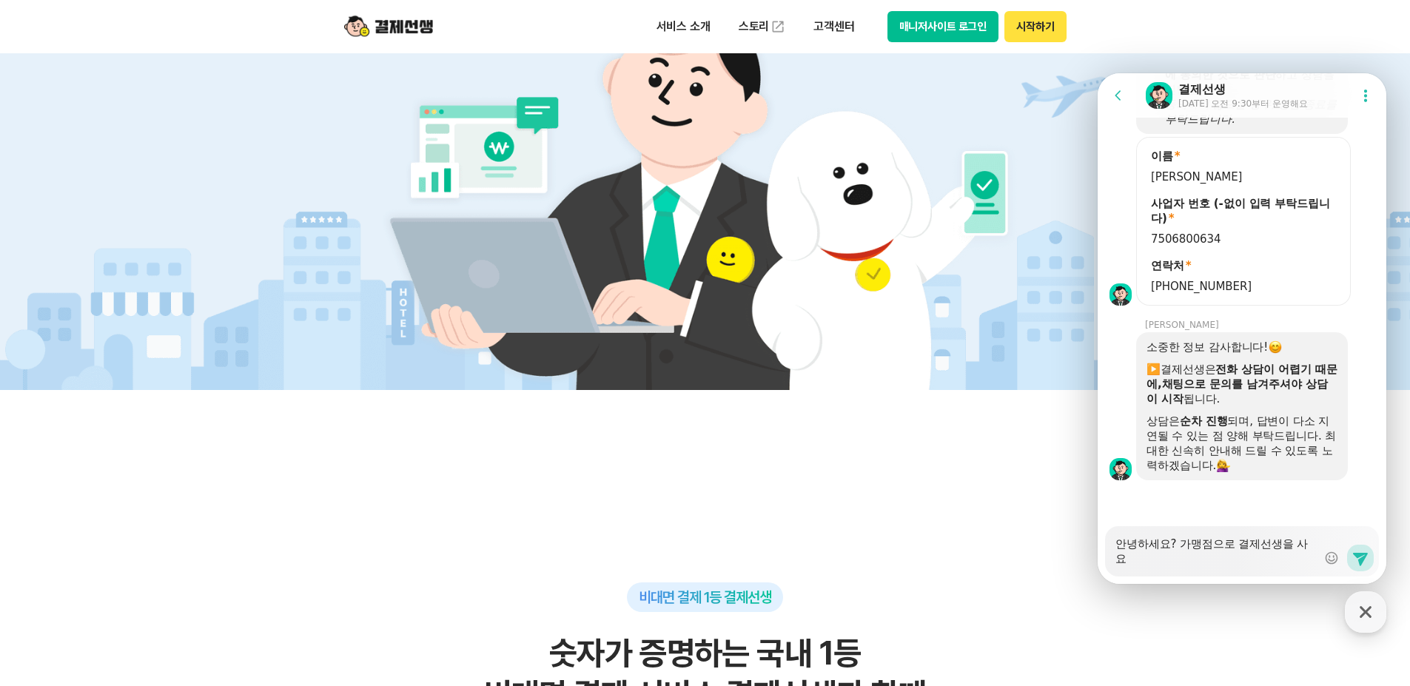
type textarea "x"
type textarea "안녕하세요? 가맹점으로 결제선생을 사용"
type textarea "x"
type textarea "안녕하세요? 가맹점으로 결제선생을 사용ㅎ"
type textarea "x"
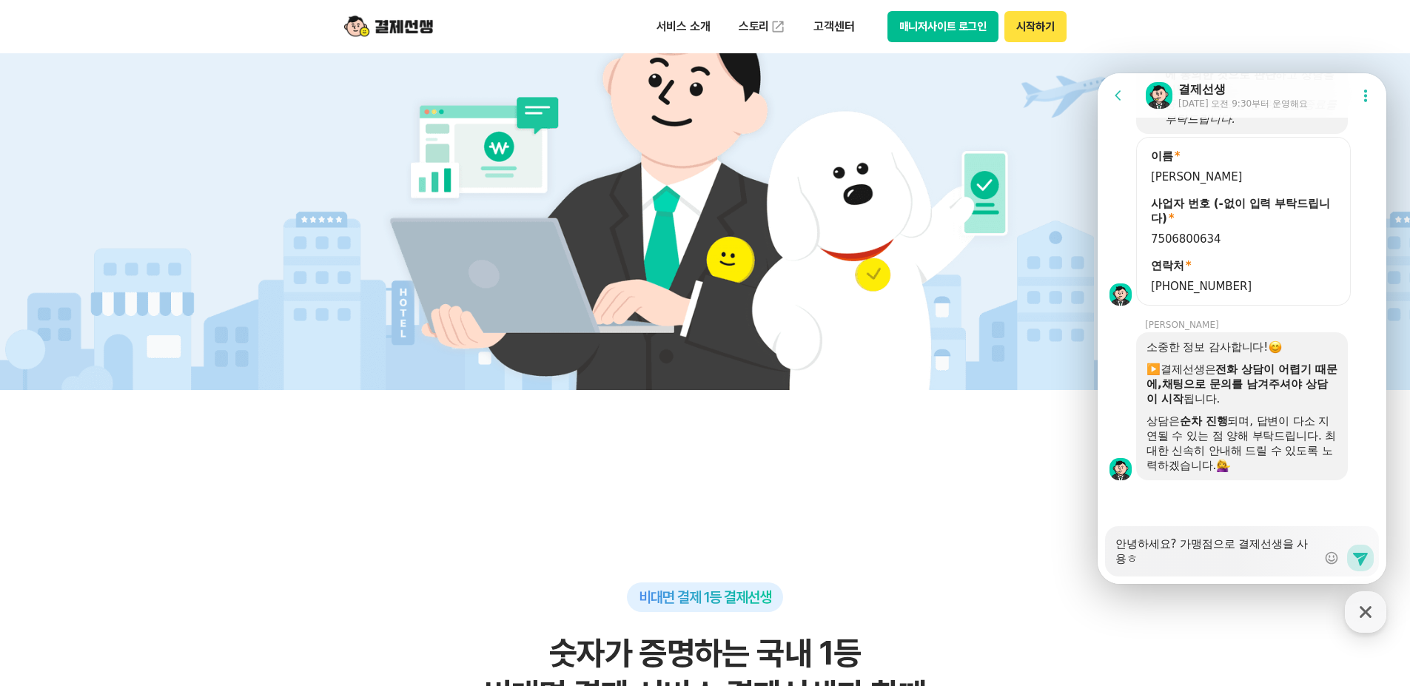
type textarea "안녕하세요? 가맹점으로 결제선생을 사용하"
type textarea "x"
type textarea "안녕하세요? 가맹점으로 결제선생을 사용학"
type textarea "x"
type textarea "안녕하세요? 가맹점으로 결제선생을 사용하고"
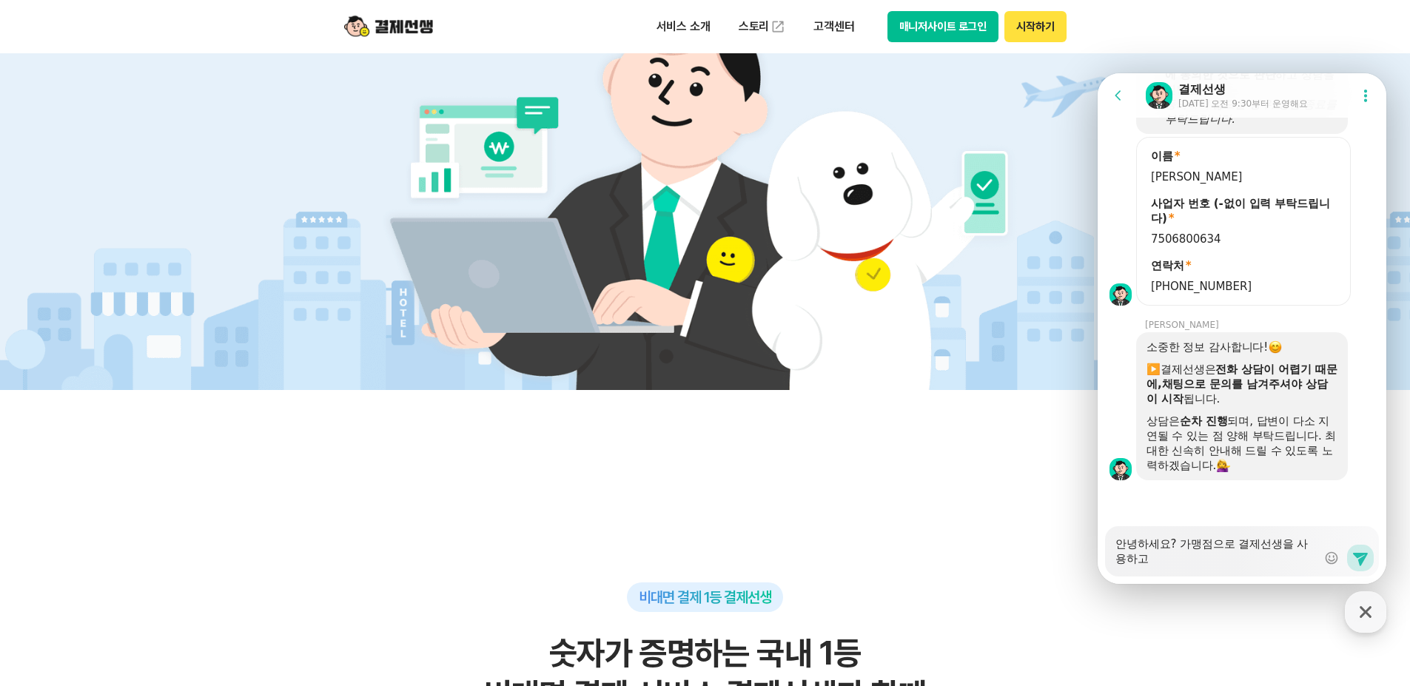
type textarea "x"
type textarea "안녕하세요? 가맹점으로 결제선생을 사용하고"
type textarea "x"
type textarea "안녕하세요? 가맹점으로 결제선생을 사용하고 이"
type textarea "x"
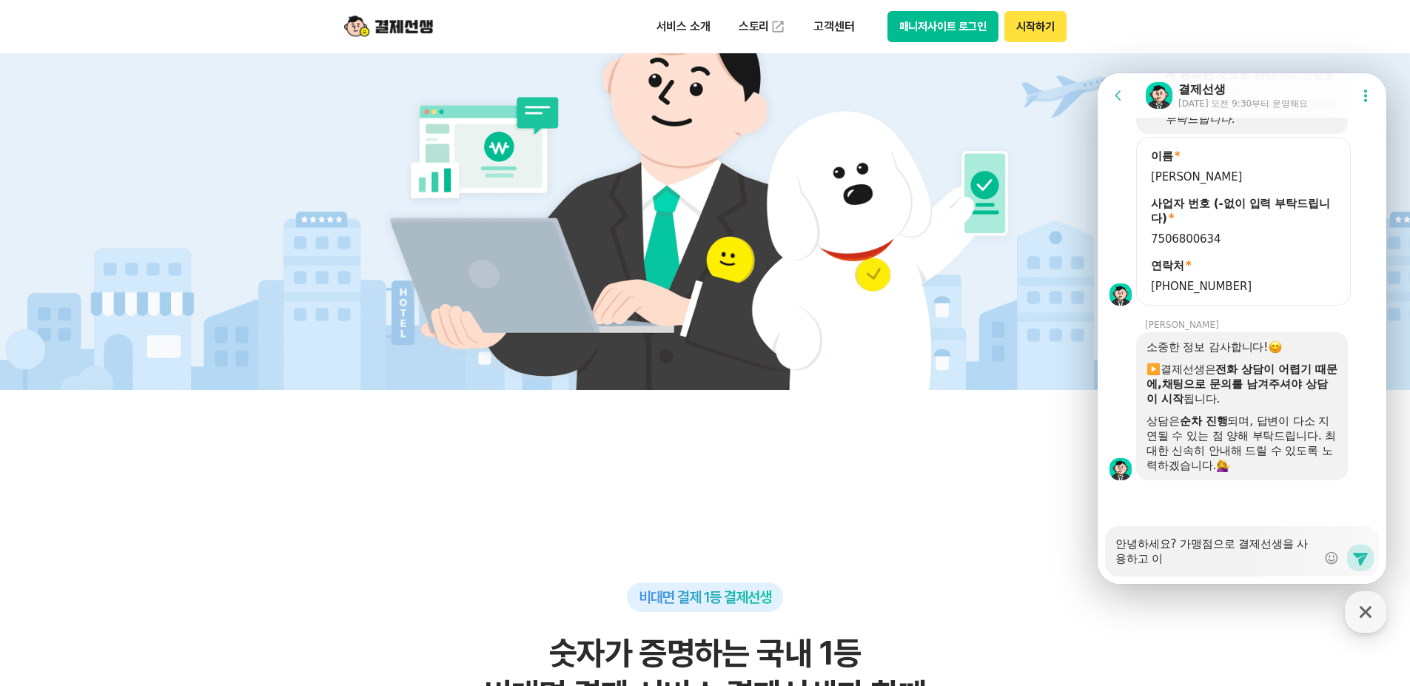
type textarea "안녕하세요? 가맹점으로 결제선생을 사용하고 있"
type textarea "x"
type textarea "안녕하세요? 가맹점으로 결제선생을 사용하고 있ㅅ"
type textarea "x"
type textarea "안녕하세요? 가맹점으로 결제선생을 사용하고 있스"
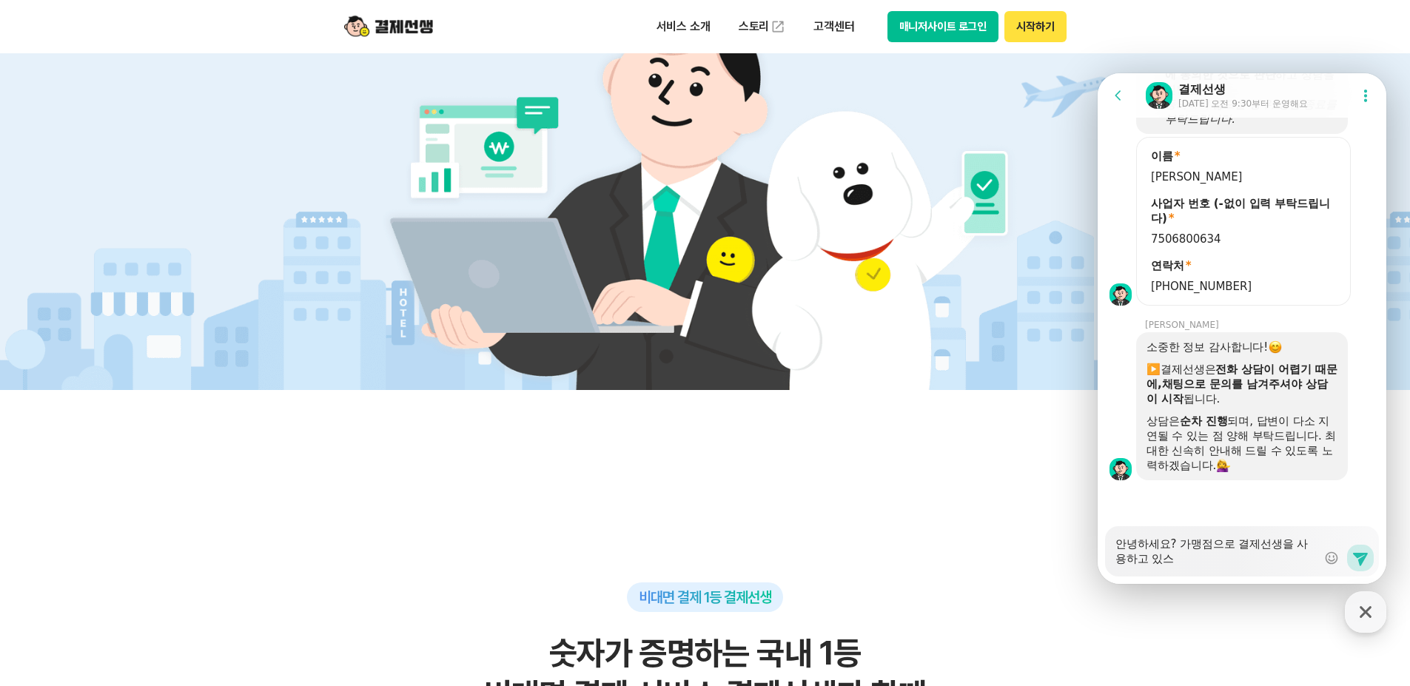
type textarea "x"
type textarea "안녕하세요? 가맹점으로 결제선생을 사용하고 있습"
type textarea "x"
type textarea "안녕하세요? 가맹점으로 결제선생을 사용하고 있습ㄴ"
type textarea "x"
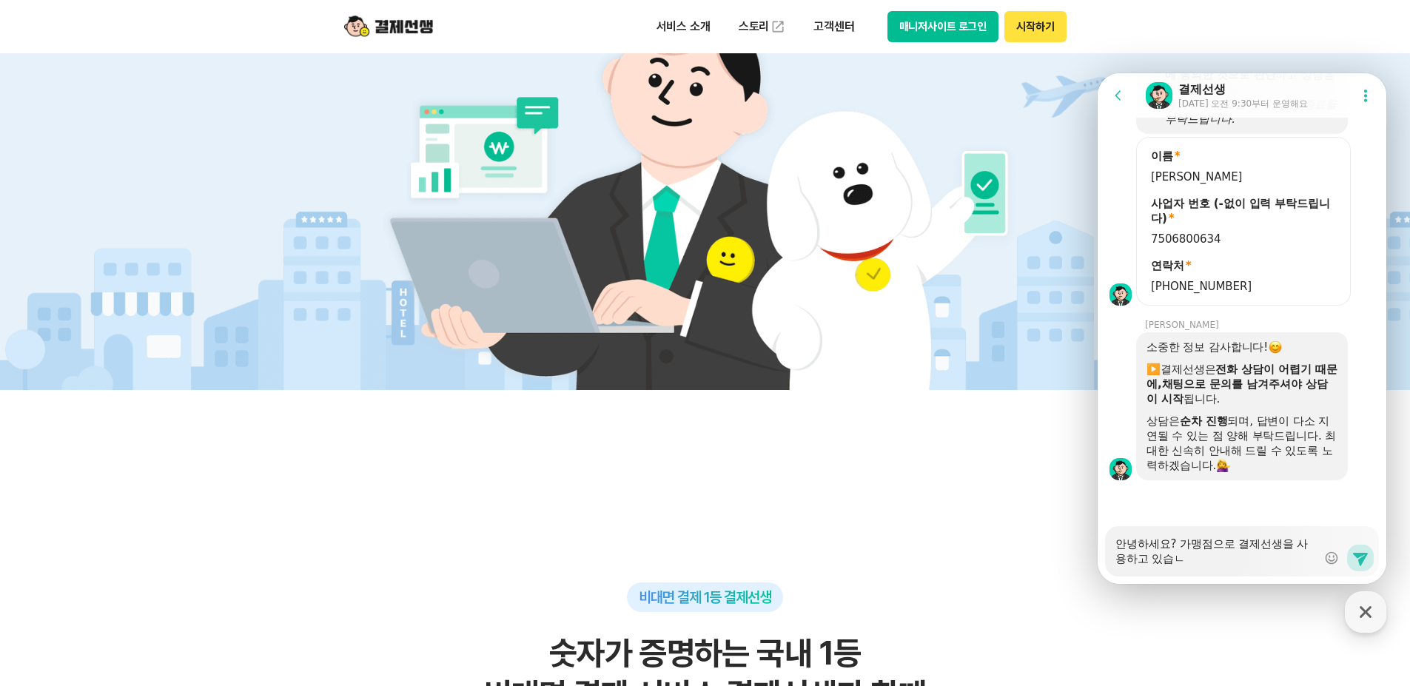
type textarea "안녕하세요? 가맹점으로 결제선생을 사용하고 있습니"
type textarea "x"
type textarea "안녕하세요? 가맹점으로 결제선생을 사용하고 있습닏"
type textarea "x"
type textarea "안녕하세요? 가맹점으로 결제선생을 사용하고 있습니다"
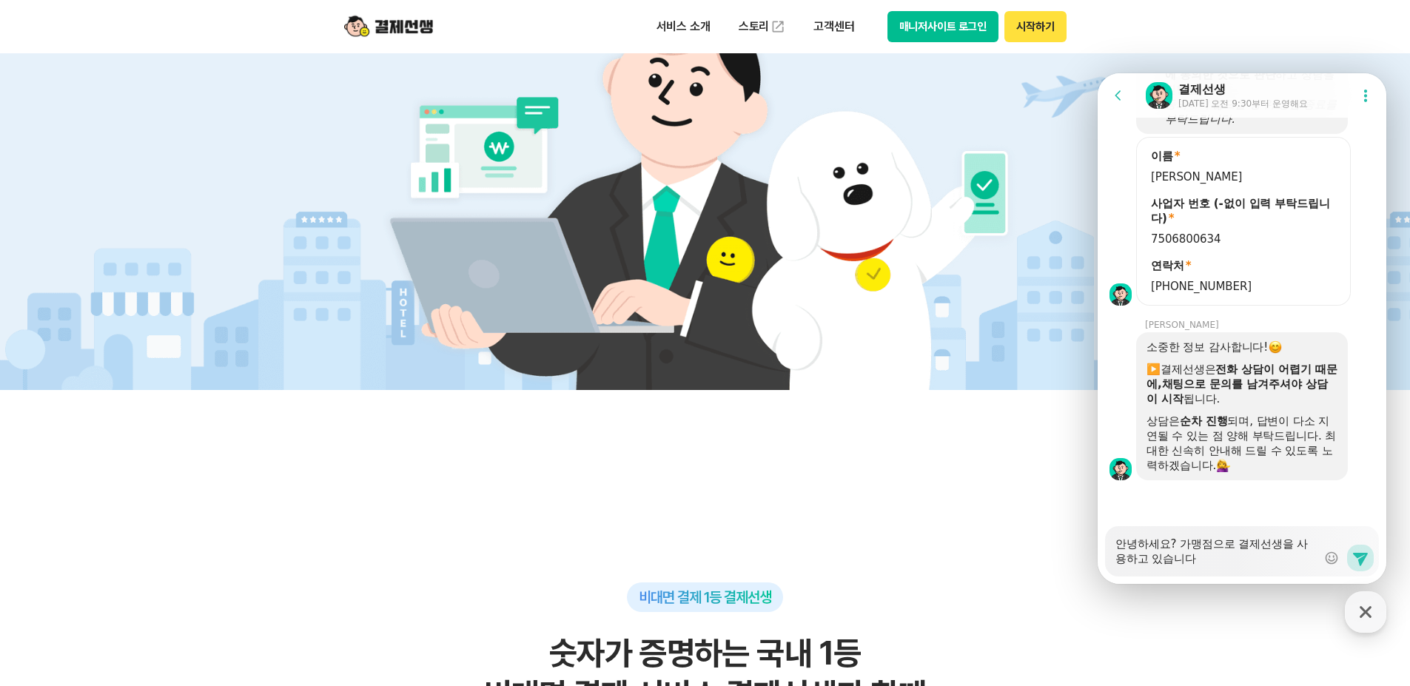
type textarea "x"
type textarea "안녕하세요? 가맹점으로 결제선생을 사용하고 있습니다."
type textarea "x"
type textarea "안녕하세요? 가맹점으로 결제선생을 사용하고 있습니다."
type textarea "x"
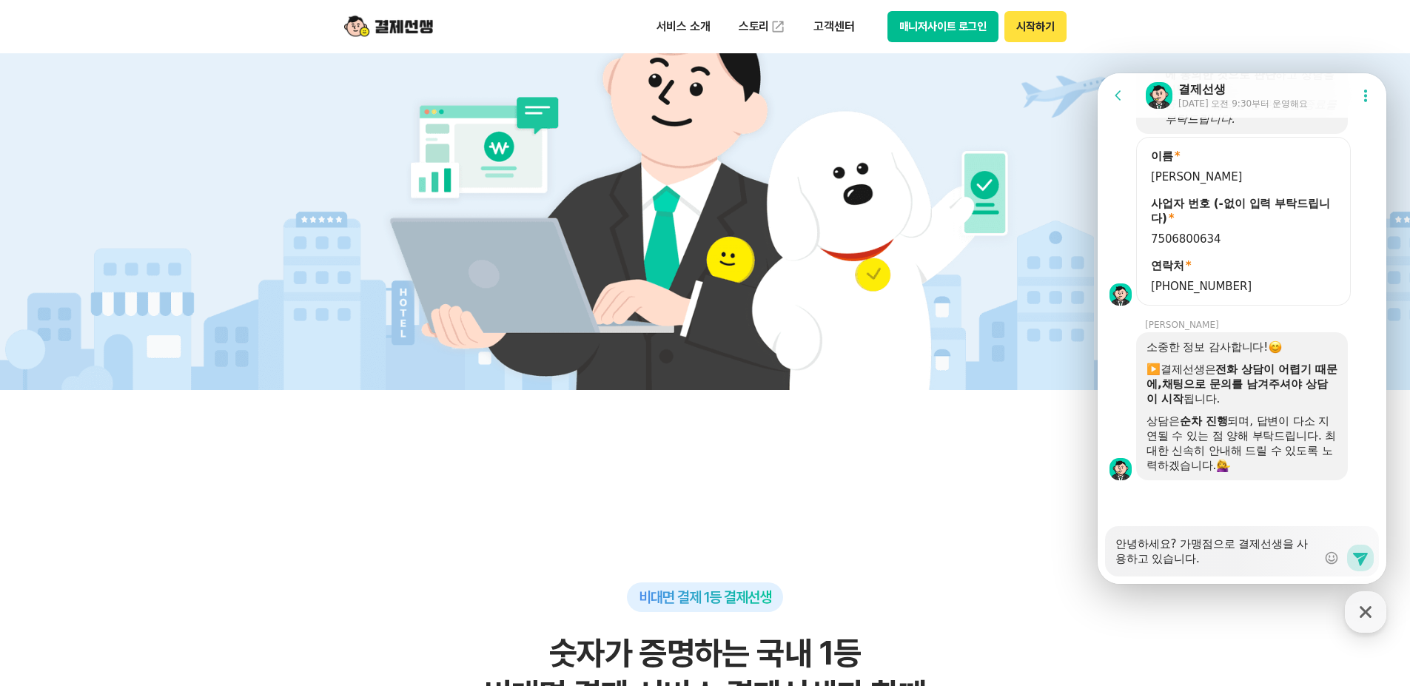
type textarea "안녕하세요? 가맹점으로 결제선생을 사용하고 있습니다. ㄷ"
type textarea "x"
type textarea "안녕하세요? 가맹점으로 결제선생을 사용하고 있습니다. 두"
type textarea "x"
type textarea "안녕하세요? 가맹점으로 결제선생을 사용하고 있습니다. 둑"
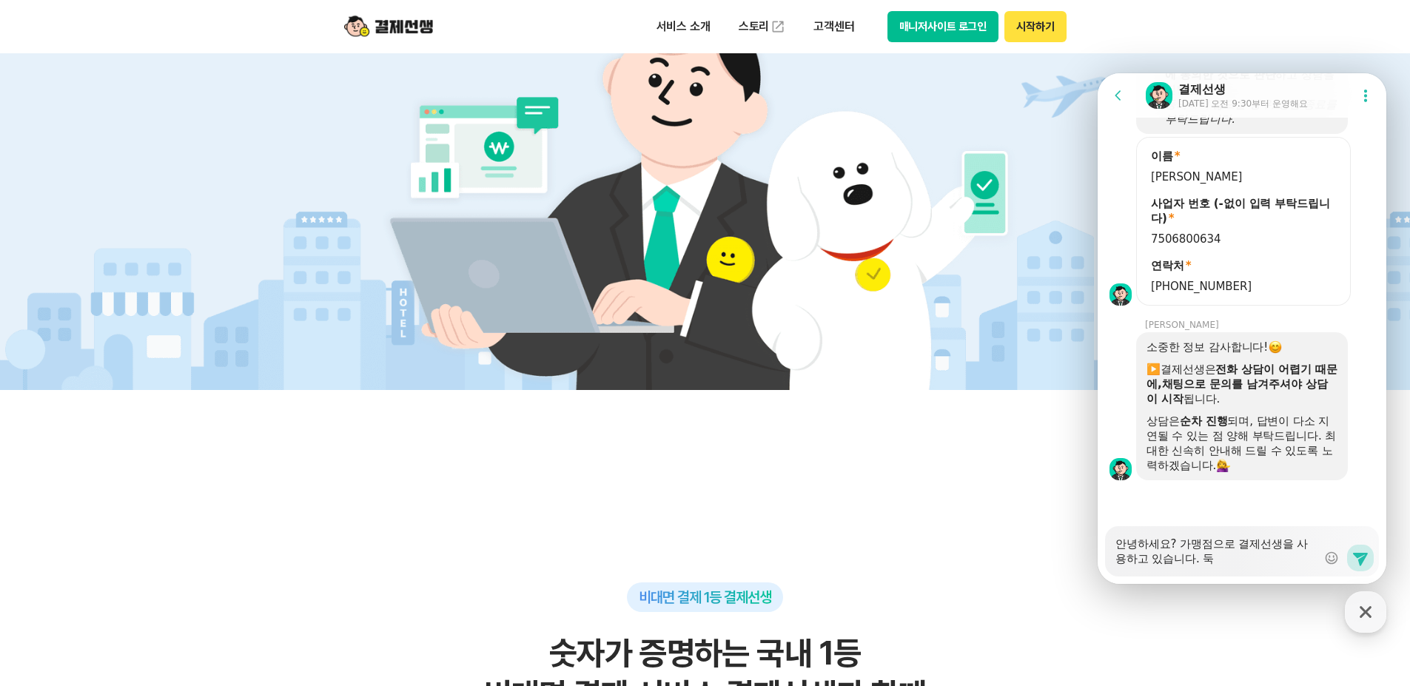
type textarea "x"
type textarea "안녕하세요? 가맹점으로 결제선생을 사용하고 있습니다. 두가"
type textarea "x"
type textarea "안녕하세요? 가맹점으로 결제선생을 사용하고 있습니다. 두갖"
type textarea "x"
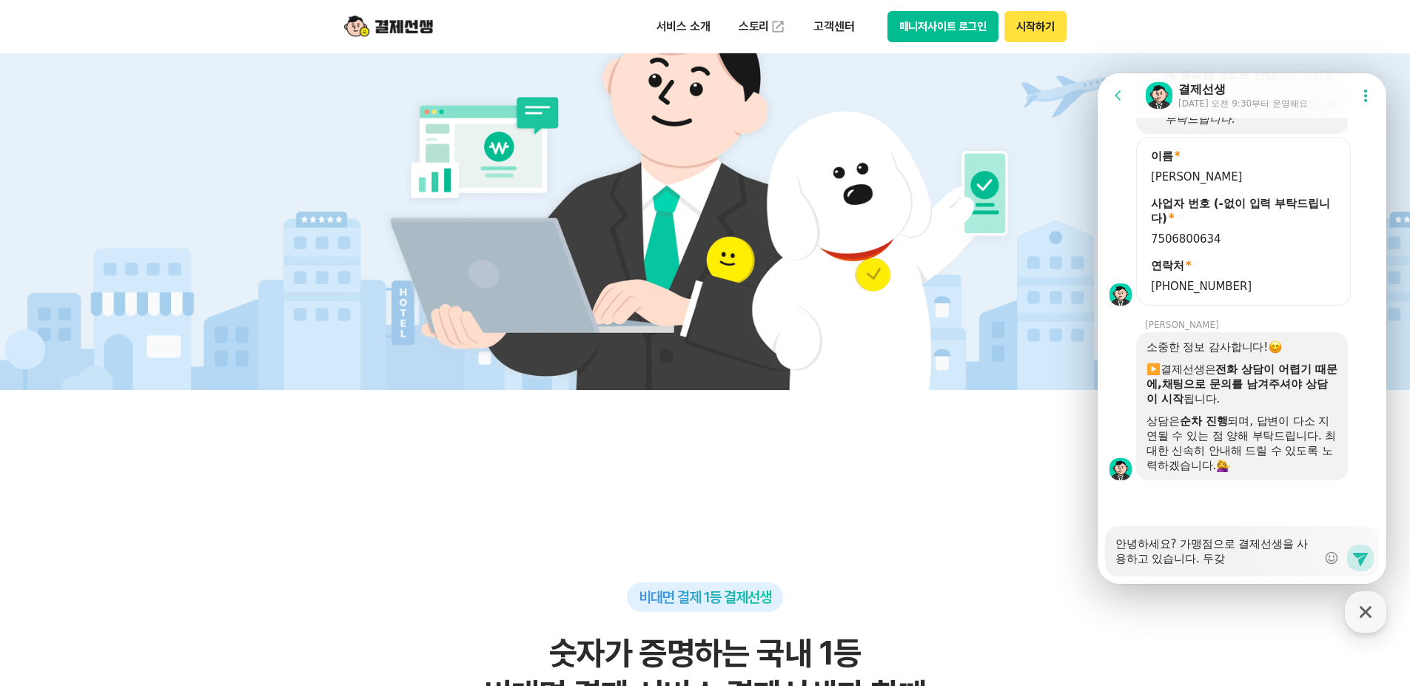
type textarea "안녕하세요? 가맹점으로 결제선생을 사용하고 있습니다. 두가지"
type textarea "x"
type textarea "안녕하세요? 가맹점으로 결제선생을 사용하고 있습니다. 두가직"
type textarea "x"
type textarea "안녕하세요? 가맹점으로 결제선생을 사용하고 있습니다. 두가지가"
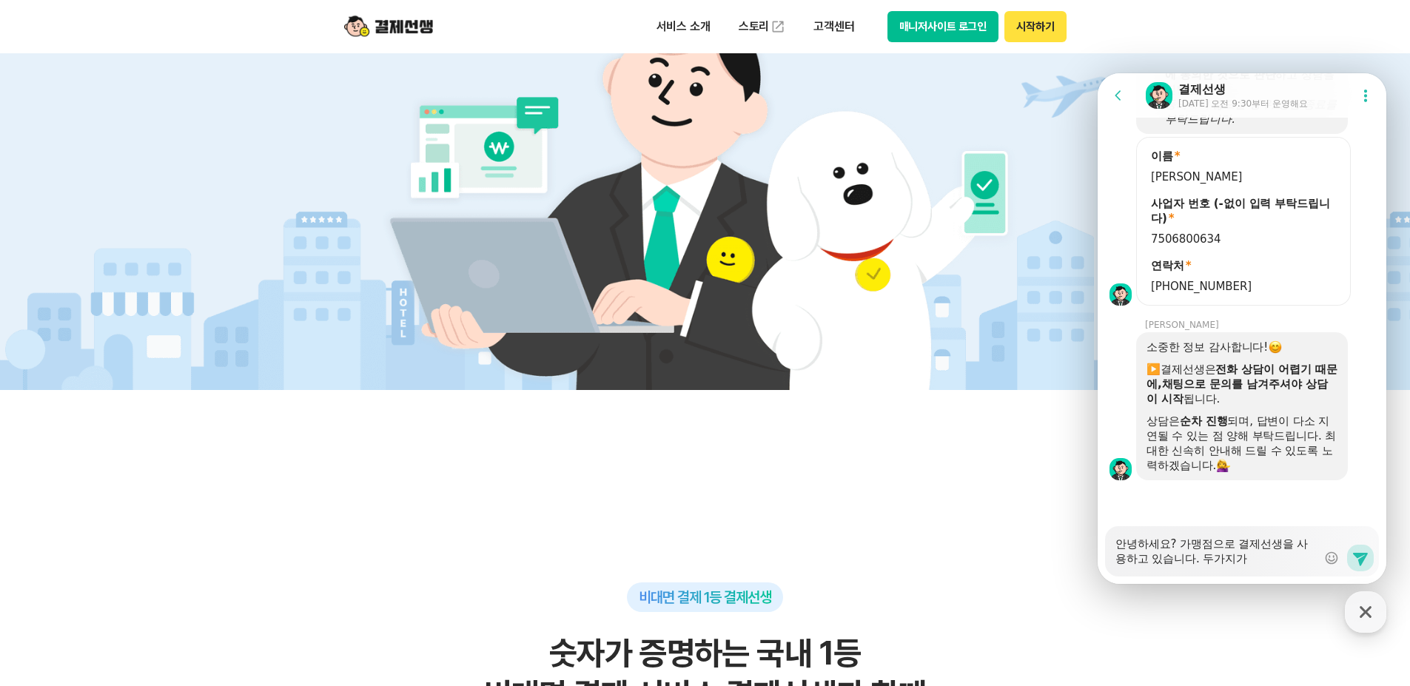
type textarea "x"
type textarea "안녕하세요? 가맹점으로 결제선생을 사용하고 있습니다. 두가지가"
type textarea "x"
type textarea "안녕하세요? 가맹점으로 결제선생을 사용하고 있습니다. 두가지가 ㄱ"
type textarea "x"
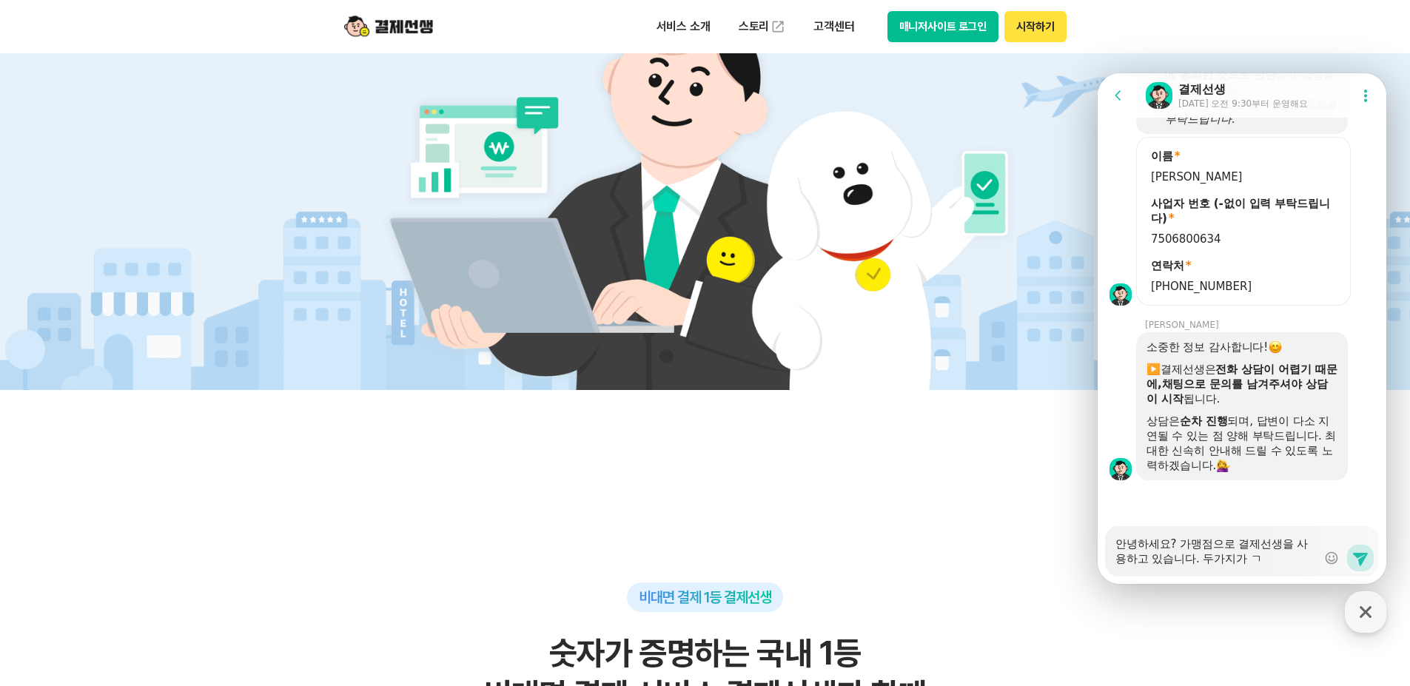
type textarea "안녕하세요? 가맹점으로 결제선생을 사용하고 있습니다. 두가지가 구"
type textarea "x"
type textarea "안녕하세요? 가맹점으로 결제선생을 사용하고 있습니다. 두가지가 궁"
type textarea "x"
type textarea "안녕하세요? 가맹점으로 결제선생을 사용하고 있습니다. 두가지가 궁ㄱ"
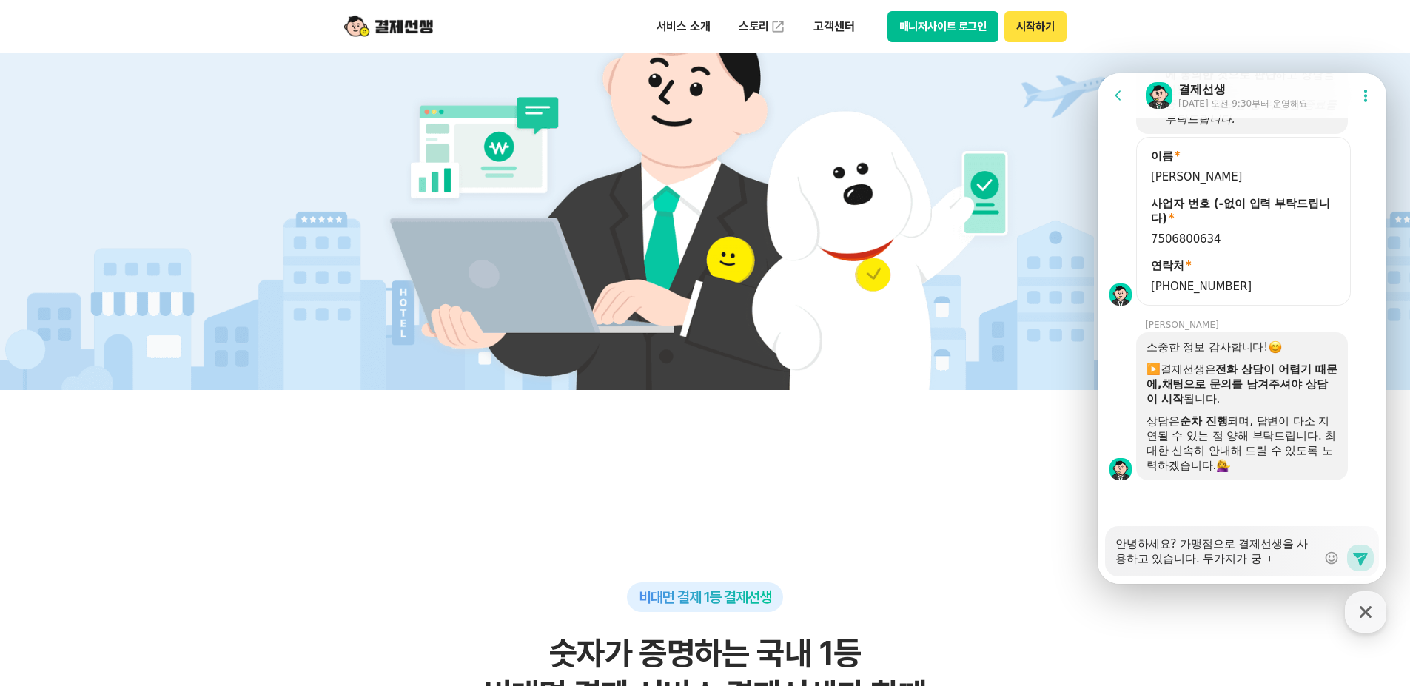
type textarea "x"
type textarea "안녕하세요? 가맹점으로 결제선생을 사용하고 있습니다. 두가지가 궁그"
type textarea "x"
type textarea "안녕하세요? 가맹점으로 결제선생을 사용하고 있습니다. 두가지가 궁금"
type textarea "x"
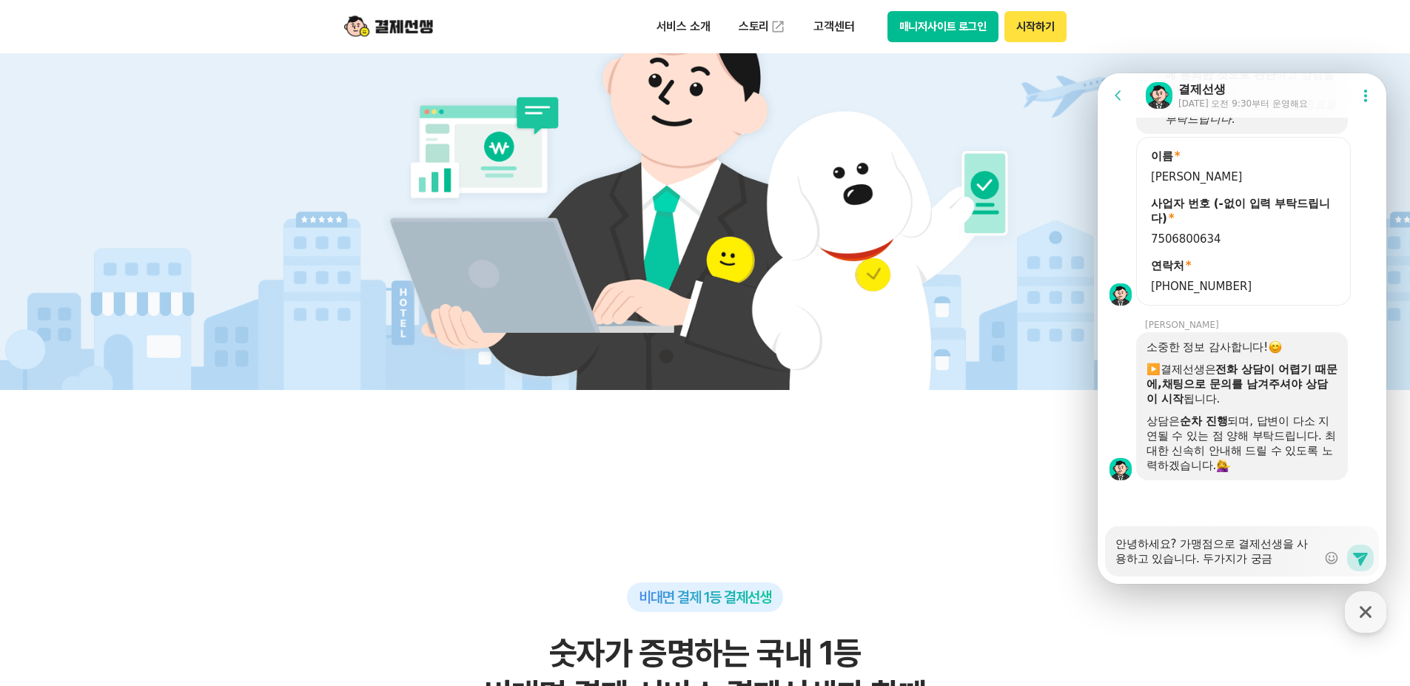
type textarea "안녕하세요? 가맹점으로 결제선생을 사용하고 있습니다. 두가지가 궁금ㅎ"
type textarea "x"
type textarea "안녕하세요? 가맹점으로 결제선생을 사용하고 있습니다. 두가지가 궁금하"
type textarea "x"
type textarea "안녕하세요? 가맹점으로 결제선생을 사용하고 있습니다. 두가지가 궁금합"
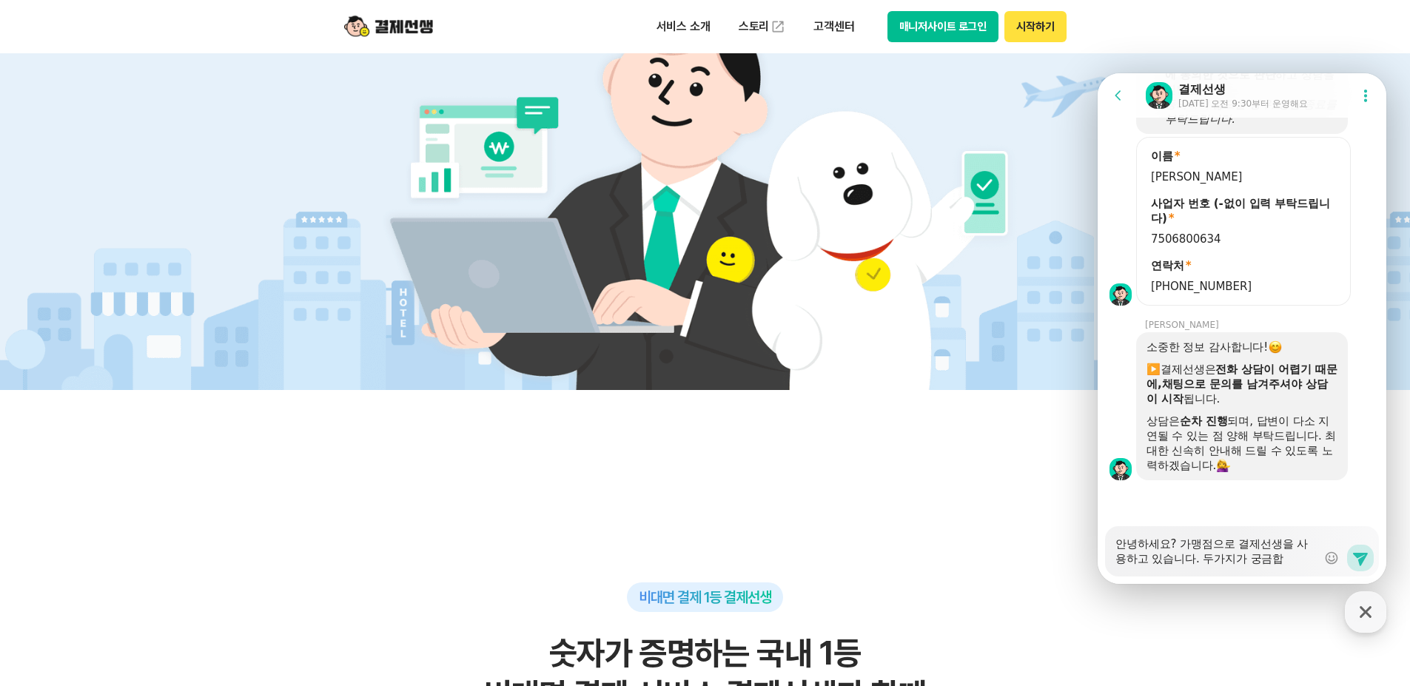
type textarea "x"
type textarea "안녕하세요? 가맹점으로 결제선생을 사용하고 있습니다. 두가지가 궁금합ㄴ"
type textarea "x"
type textarea "안녕하세요? 가맹점으로 결제선생을 사용하고 있습니다. 두가지가 궁금합니"
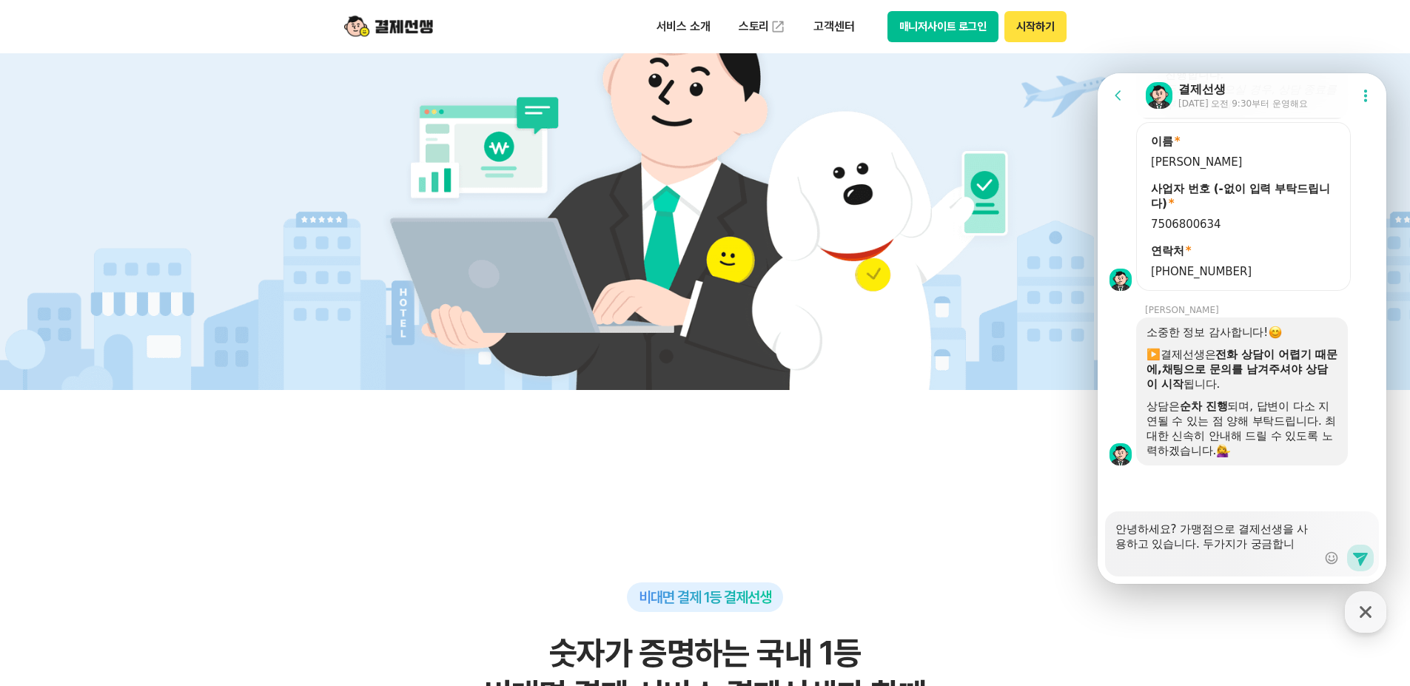
type textarea "x"
type textarea "안녕하세요? 가맹점으로 결제선생을 사용하고 있습니다. 두가지가 궁금합닏"
type textarea "x"
type textarea "안녕하세요? 가맹점으로 결제선생을 사용하고 있습니다. 두가지가 궁금합니다"
type textarea "x"
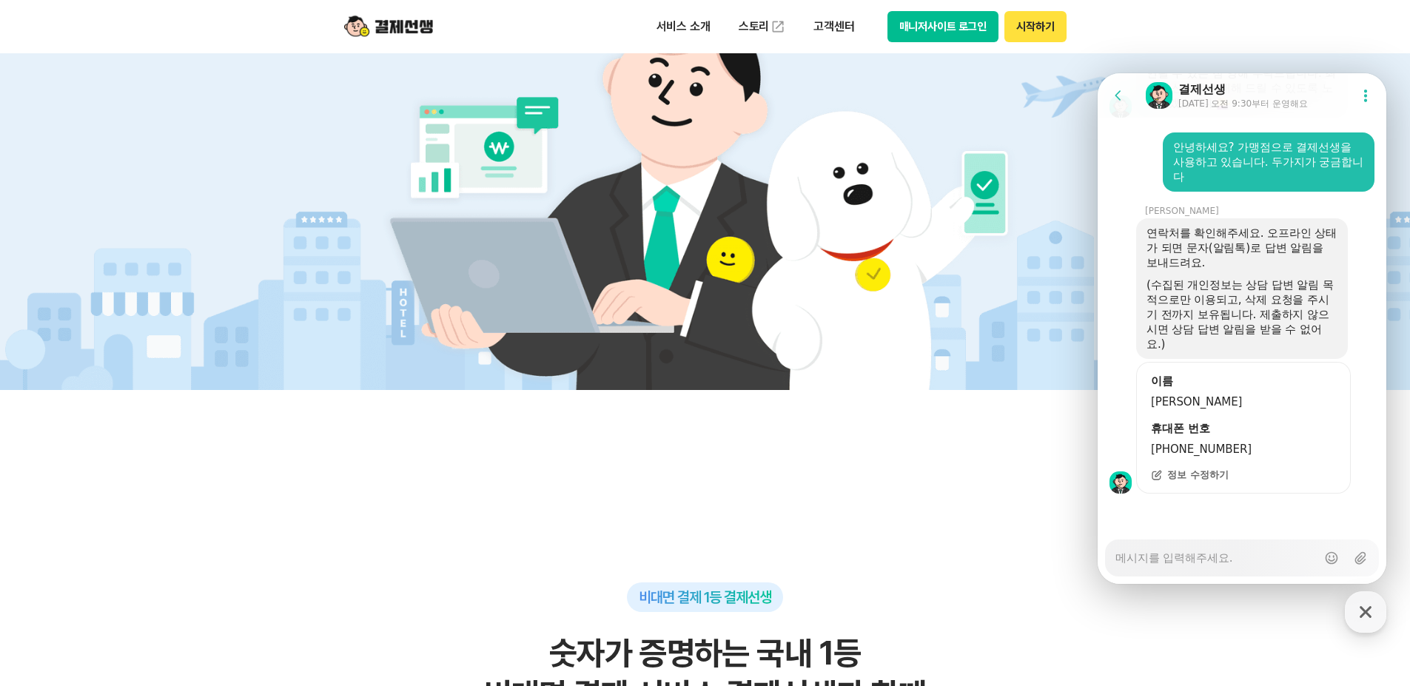
scroll to position [1695, 0]
type textarea "x"
type textarea "ㅎ"
type textarea "x"
type textarea "하"
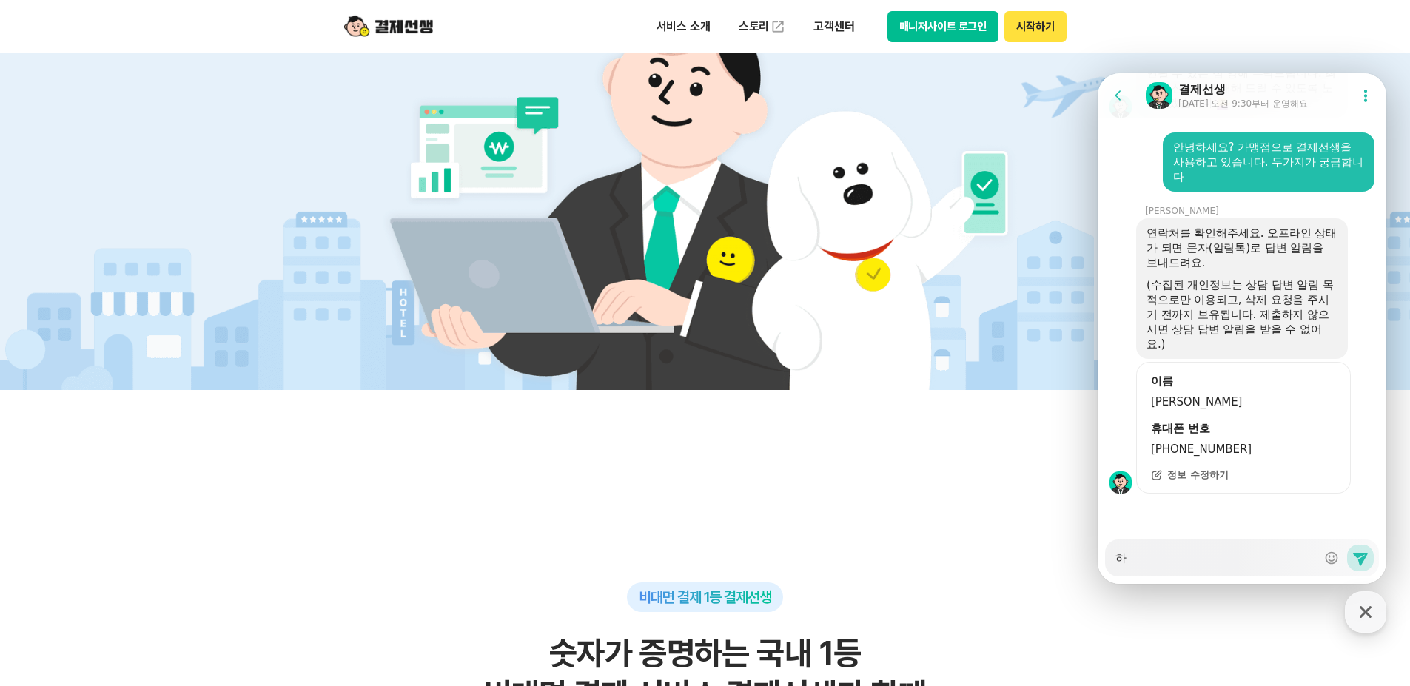
type textarea "x"
type textarea "한"
type textarea "x"
type textarea "하나"
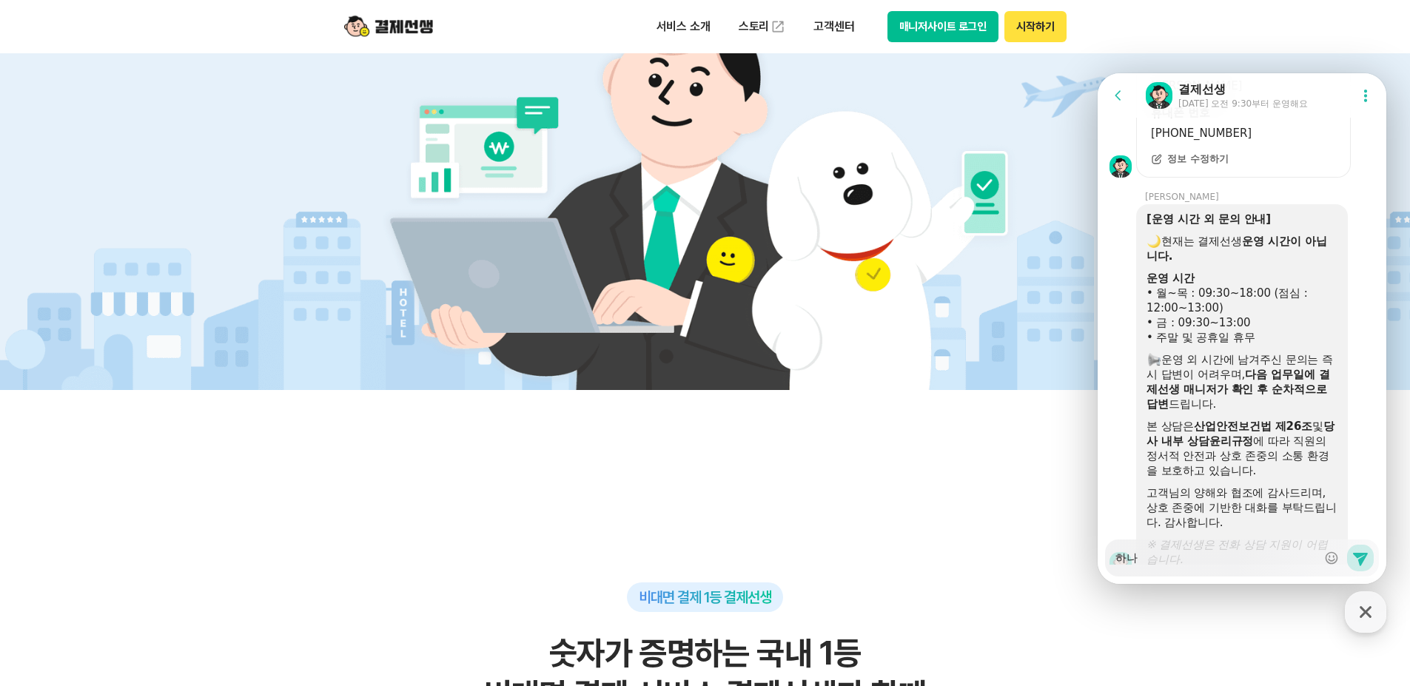
scroll to position [2092, 0]
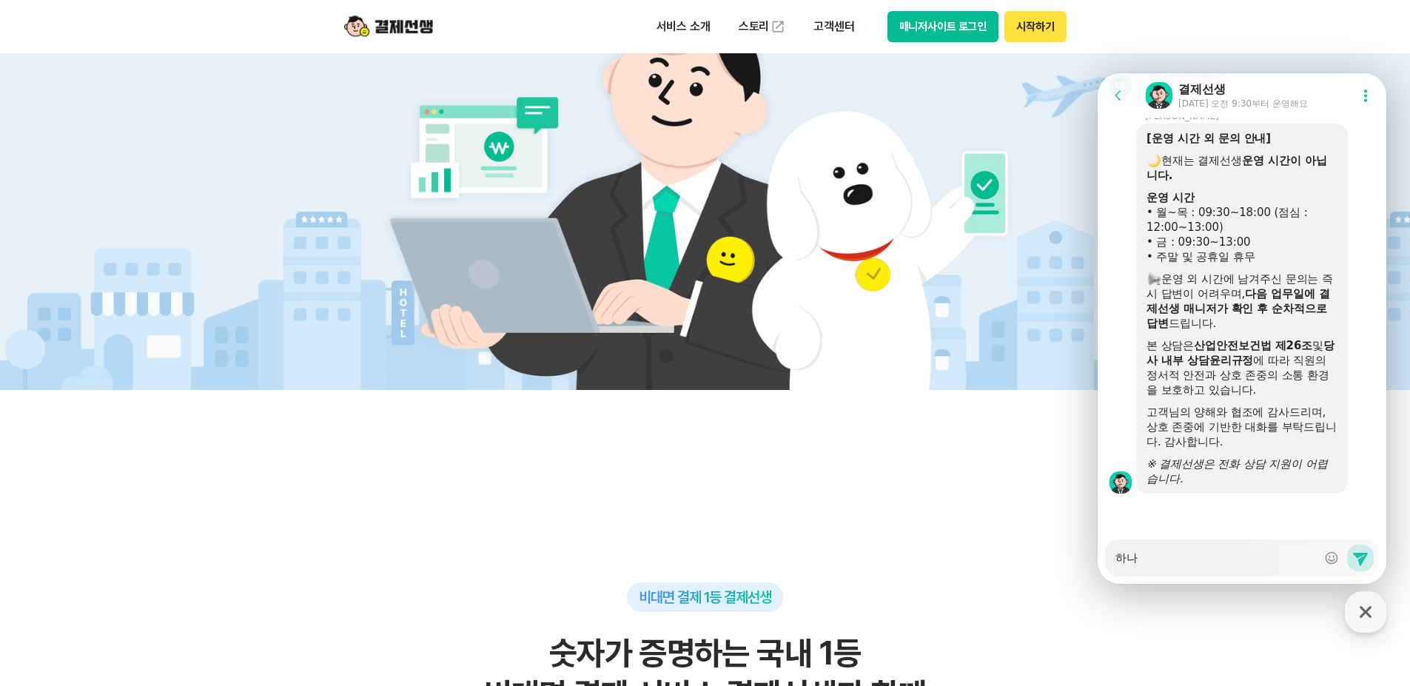
type textarea "x"
type textarea "하나ㄴ"
type textarea "x"
type textarea "하나느"
type textarea "x"
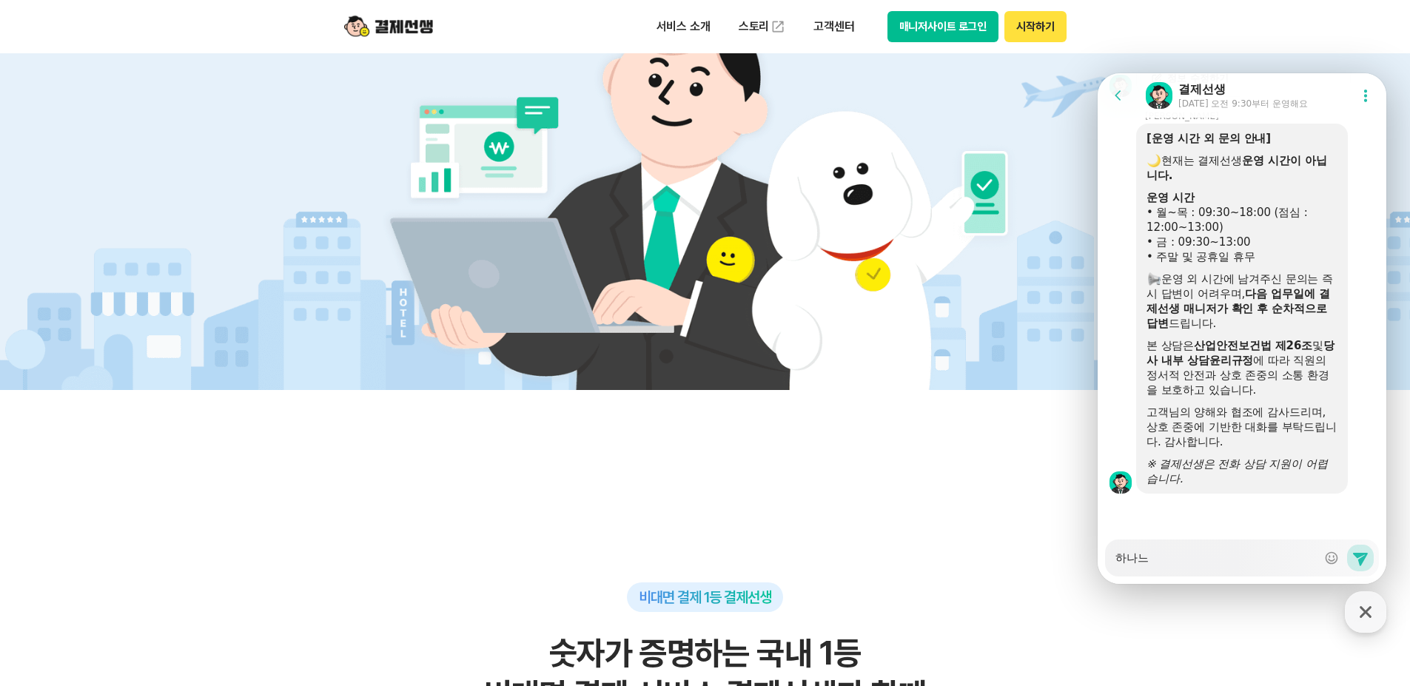
type textarea "하나는"
type textarea "x"
type textarea "하나는"
type textarea "x"
type textarea "하나는 ㅎ"
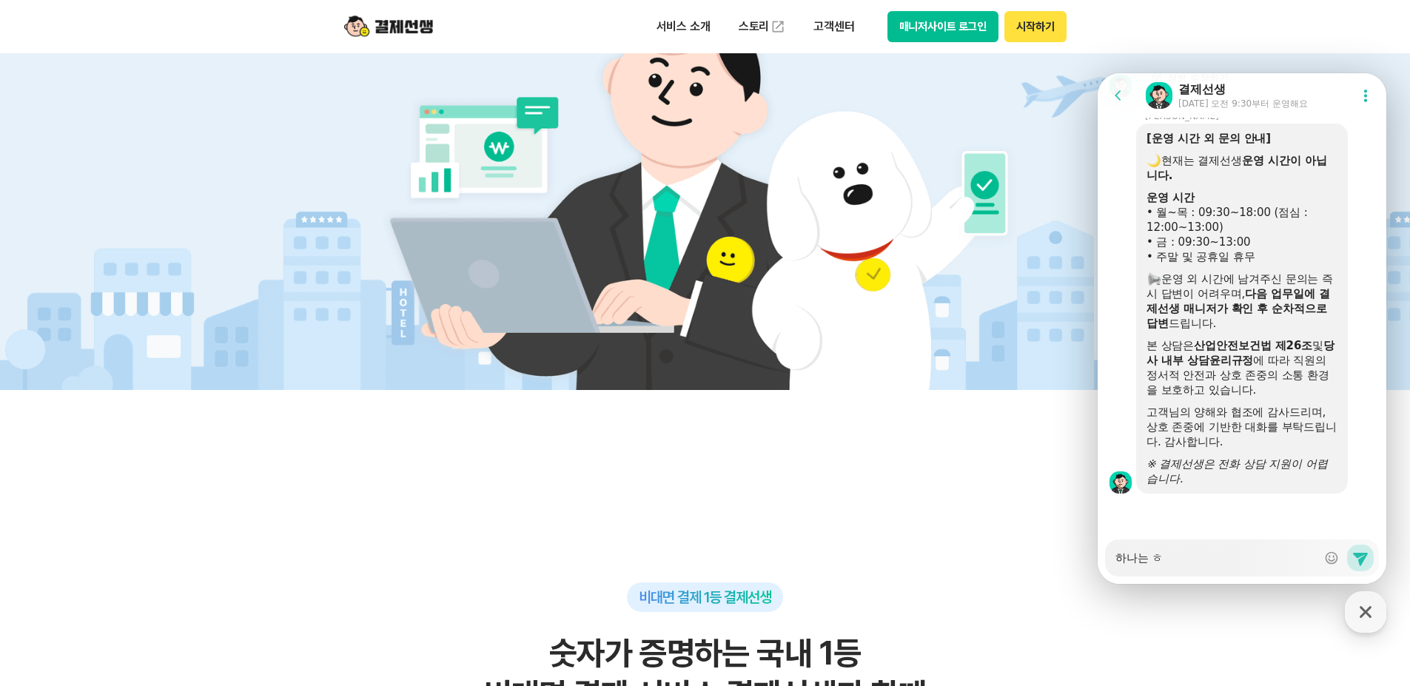
type textarea "x"
type textarea "하나는 혀"
type textarea "x"
type textarea "하나는 현"
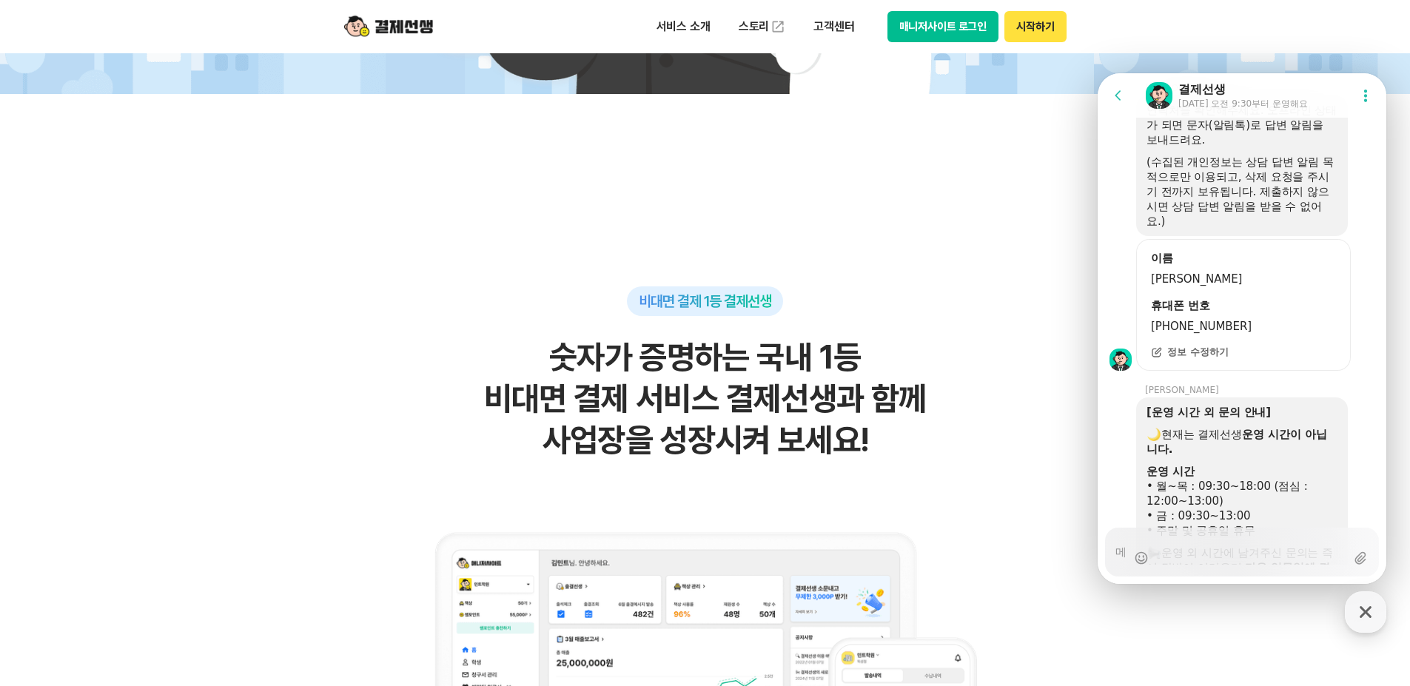
scroll to position [1996, 0]
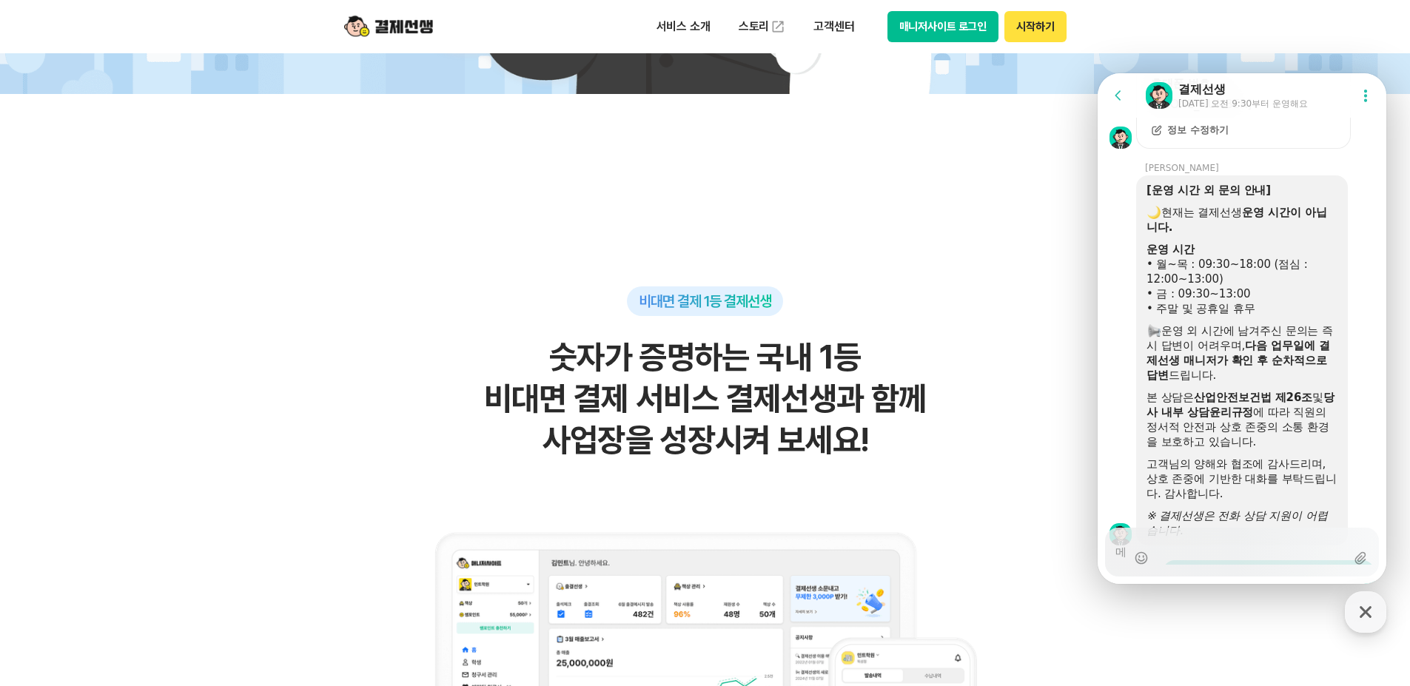
click at [1157, 219] on img at bounding box center [1154, 212] width 13 height 13
drag, startPoint x: 1268, startPoint y: 358, endPoint x: 1178, endPoint y: 268, distance: 127.7
click at [1176, 270] on div "[운영 시간 외 문의 안내] 현재는 결제선생 운영 시간이 아닙니다. 운영 시간 • 월~목 : 09:30~18:00 (점심 : 12:00~13:…" at bounding box center [1242, 360] width 191 height 355
click at [1277, 301] on div "• 금 : 09:30~13:00" at bounding box center [1242, 294] width 191 height 15
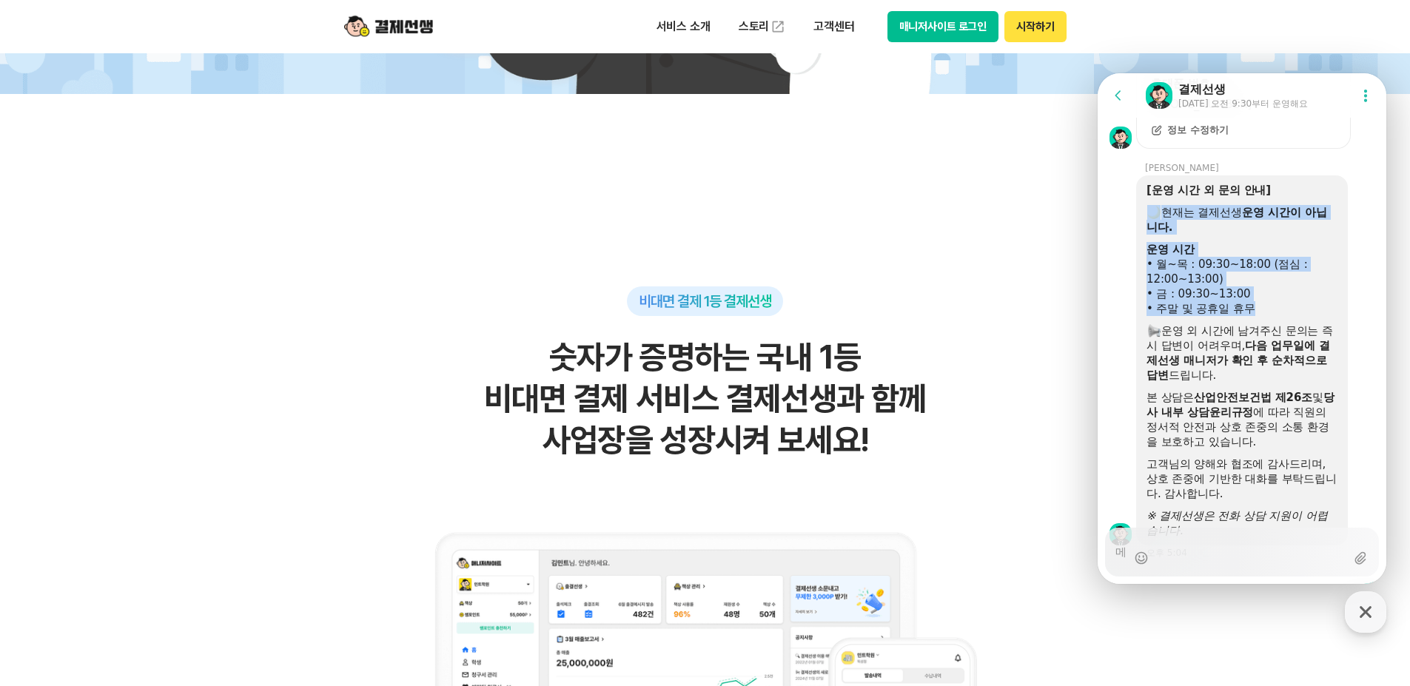
drag, startPoint x: 1282, startPoint y: 355, endPoint x: 1142, endPoint y: 259, distance: 168.8
click at [1142, 259] on div "[운영 시간 외 문의 안내] 현재는 결제선생 운영 시간이 아닙니다. 운영 시간 • 월~목 : 09:30~18:00 (점심 : 12:00~13:…" at bounding box center [1242, 360] width 212 height 370
copy div "현재는 결제선생 운영 시간이 아닙니다. 운영 시간 • 월~목 : 09:30~18:00 (점심 : 12:00~13:00) • 금 : 09:30~…"
